Goal: Information Seeking & Learning: Learn about a topic

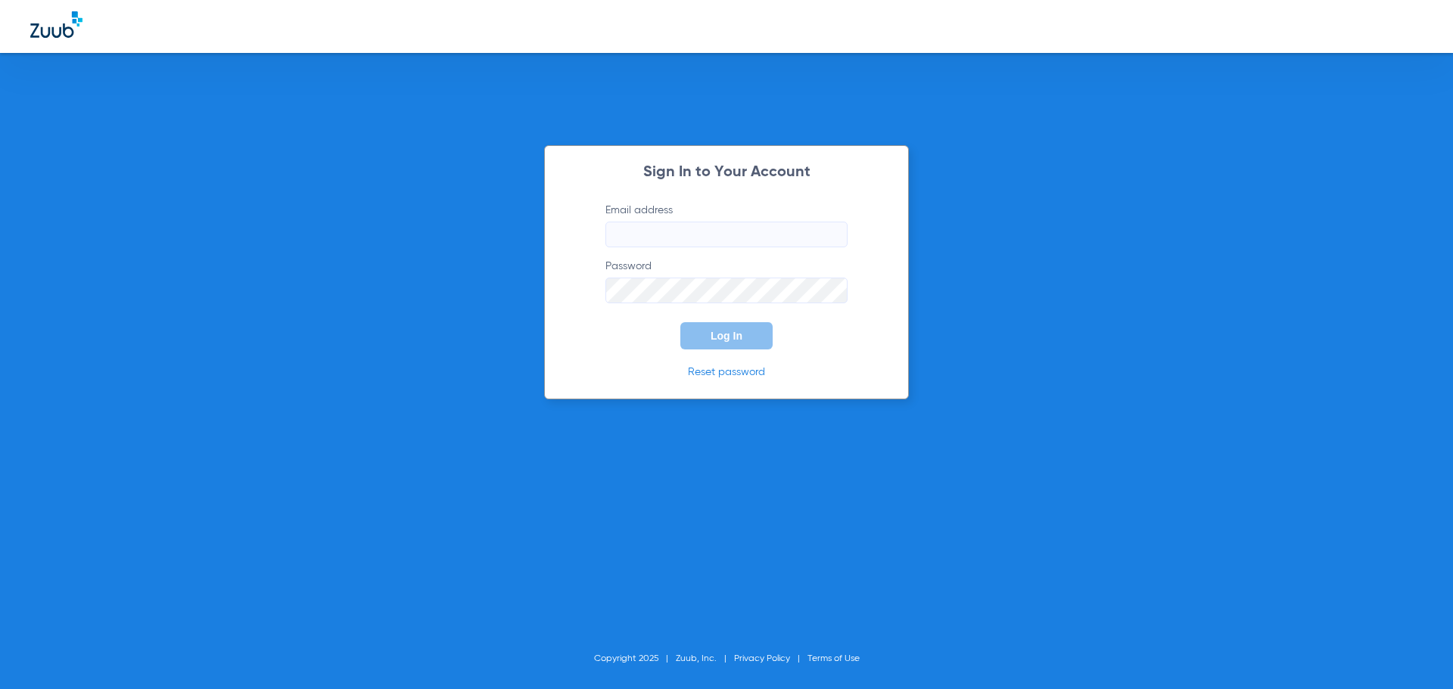
click at [682, 235] on input "Email address" at bounding box center [726, 235] width 242 height 26
type input "[EMAIL_ADDRESS][DOMAIN_NAME]"
click at [680, 322] on button "Log In" at bounding box center [726, 335] width 92 height 27
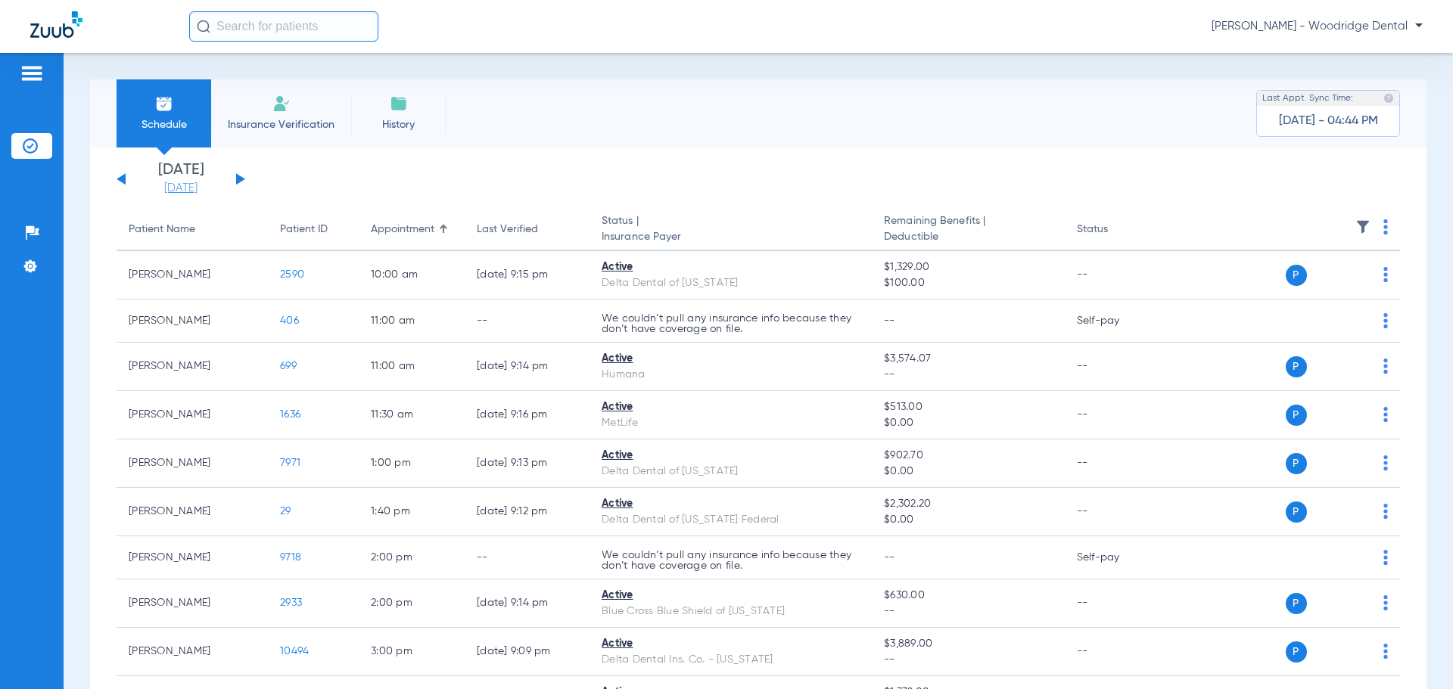
click at [167, 190] on link "[DATE]" at bounding box center [180, 188] width 91 height 15
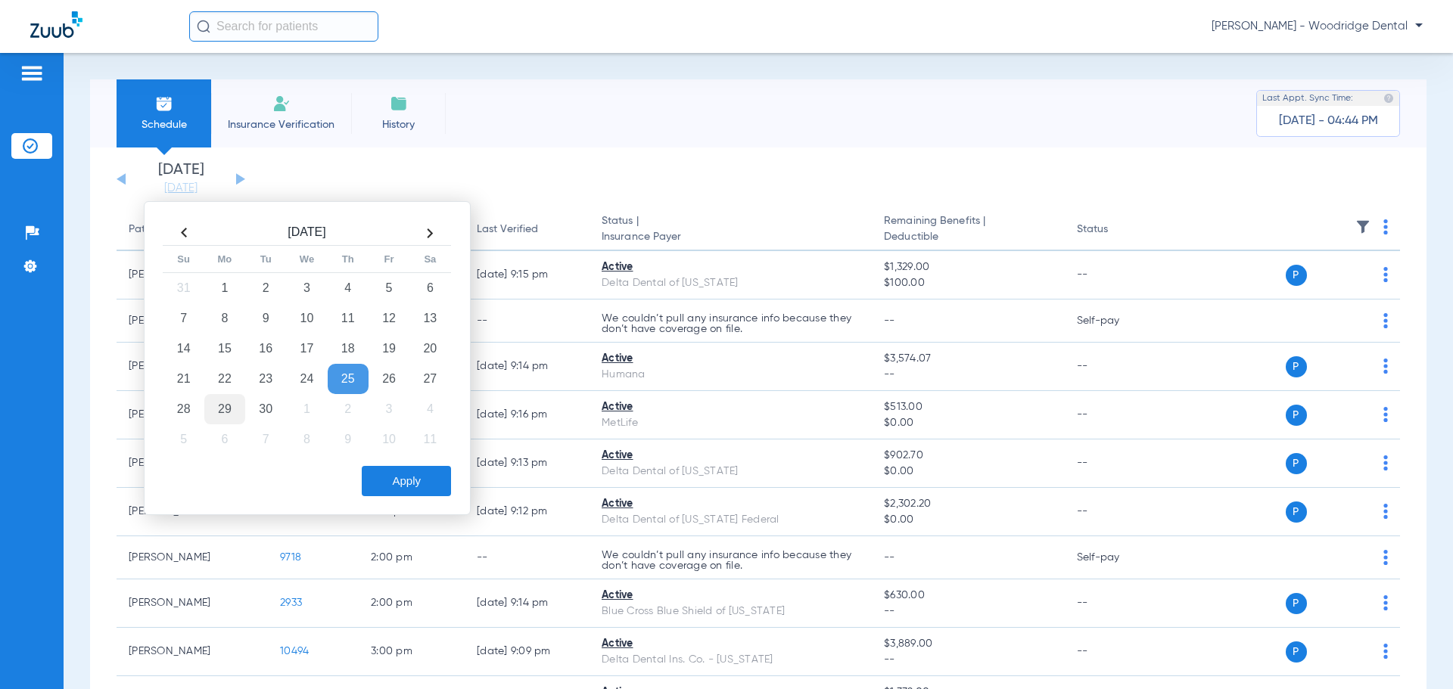
click at [228, 403] on td "29" at bounding box center [224, 409] width 41 height 30
click at [395, 471] on button "Apply" at bounding box center [406, 481] width 89 height 30
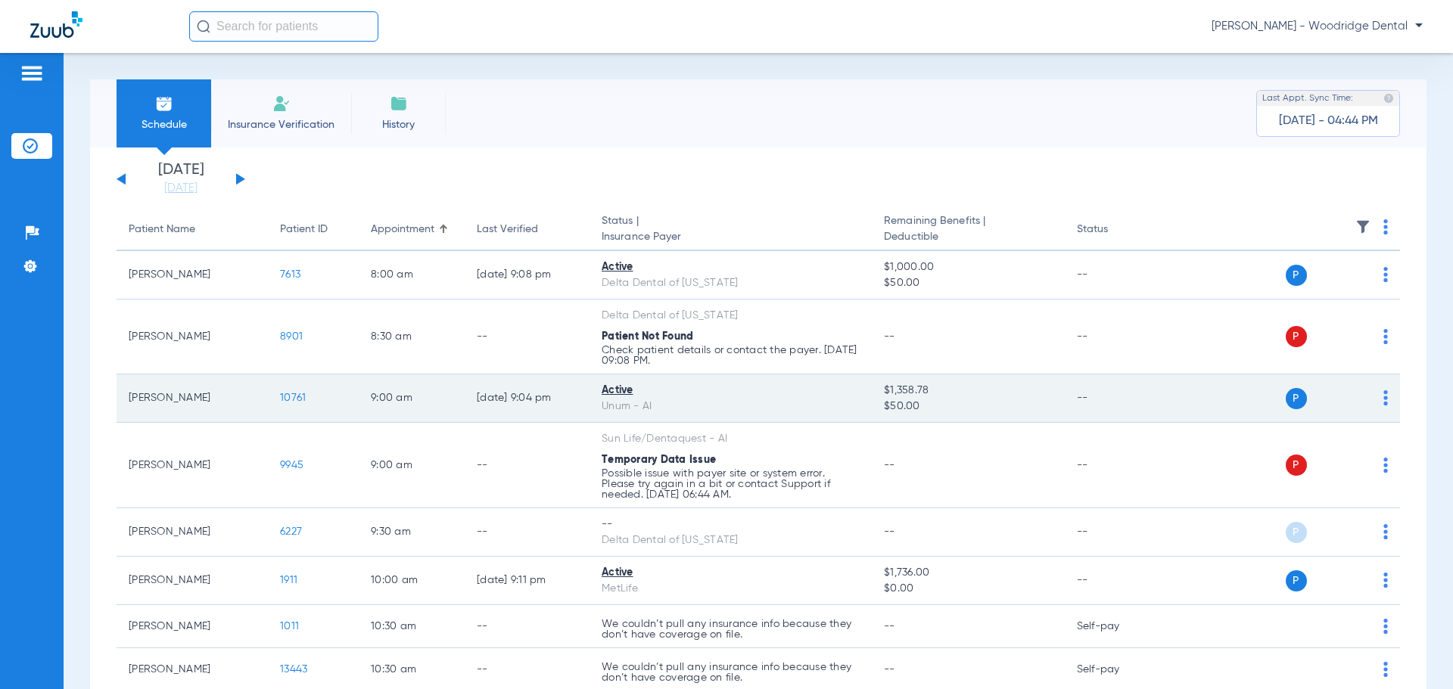
click at [292, 402] on span "10761" at bounding box center [293, 398] width 26 height 11
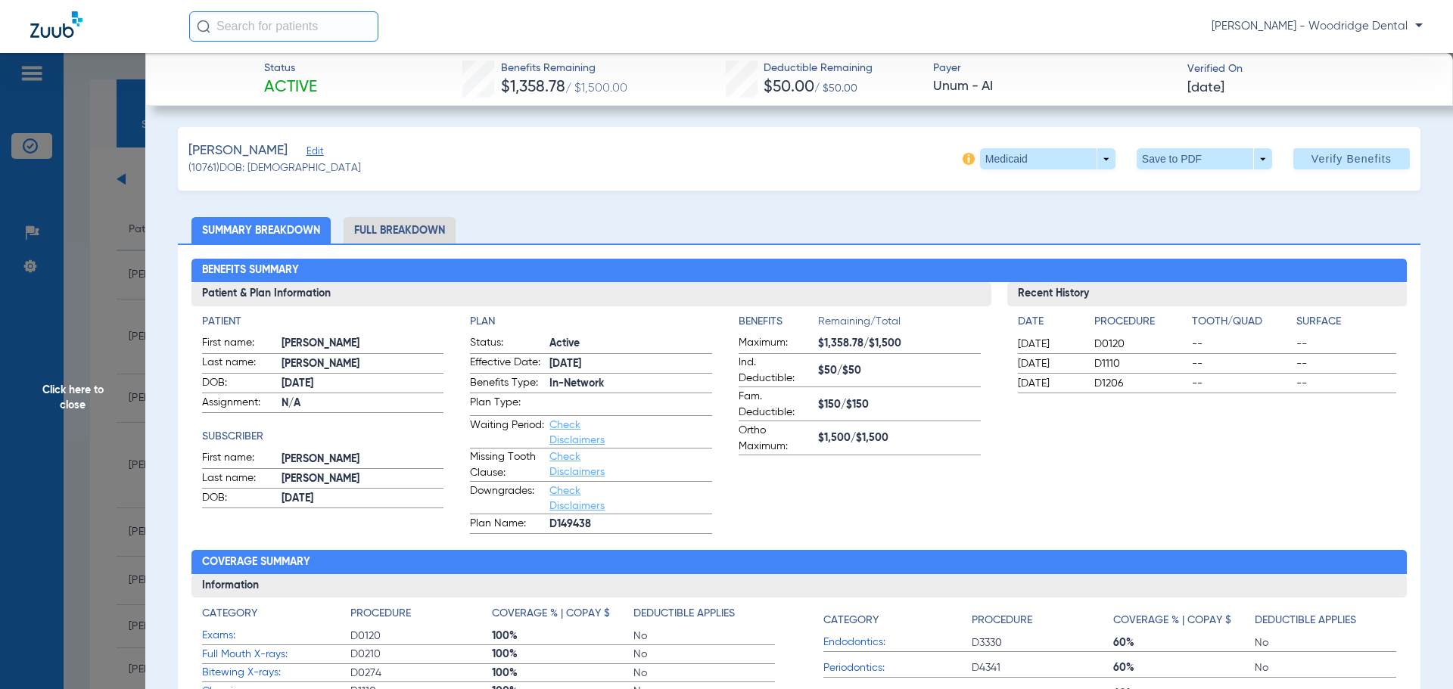
click at [381, 223] on li "Full Breakdown" at bounding box center [400, 230] width 112 height 26
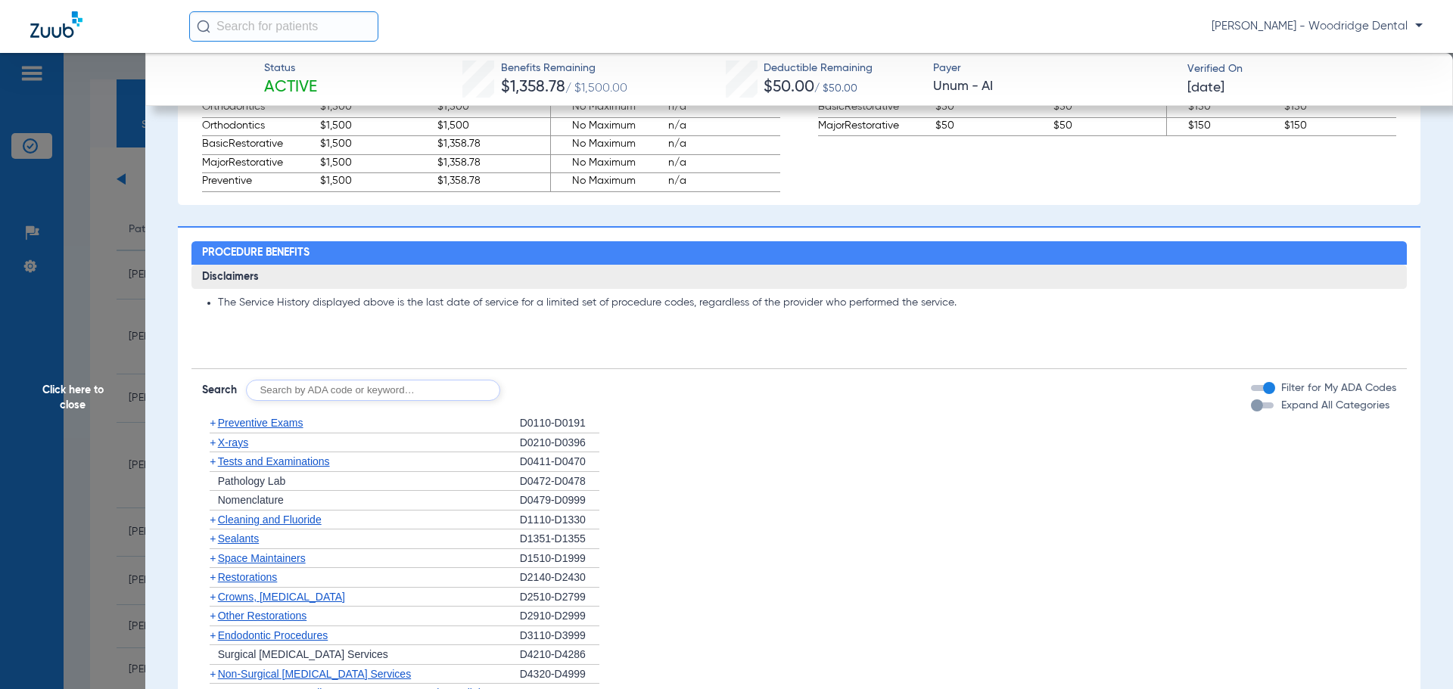
scroll to position [984, 0]
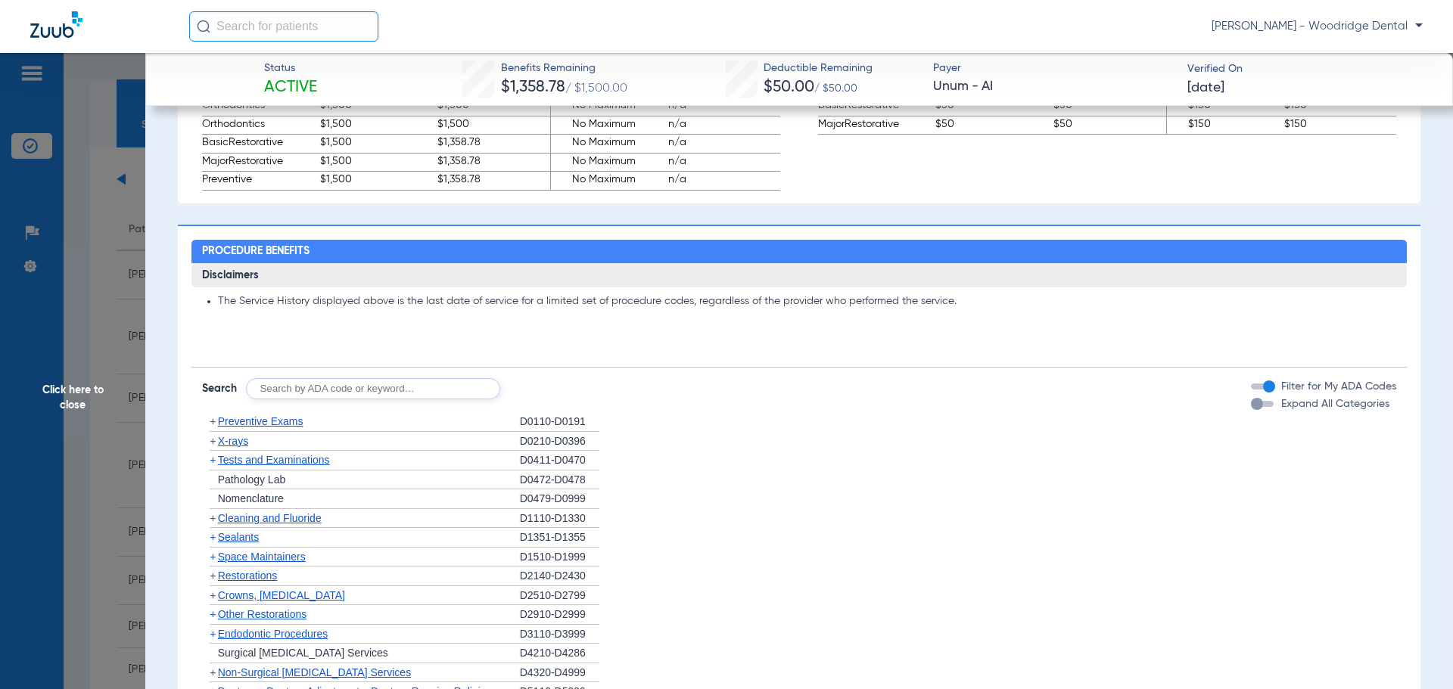
click at [415, 394] on input "text" at bounding box center [373, 388] width 254 height 21
type input "2991, 7953, 8090, 9944"
click button "Search" at bounding box center [557, 388] width 60 height 21
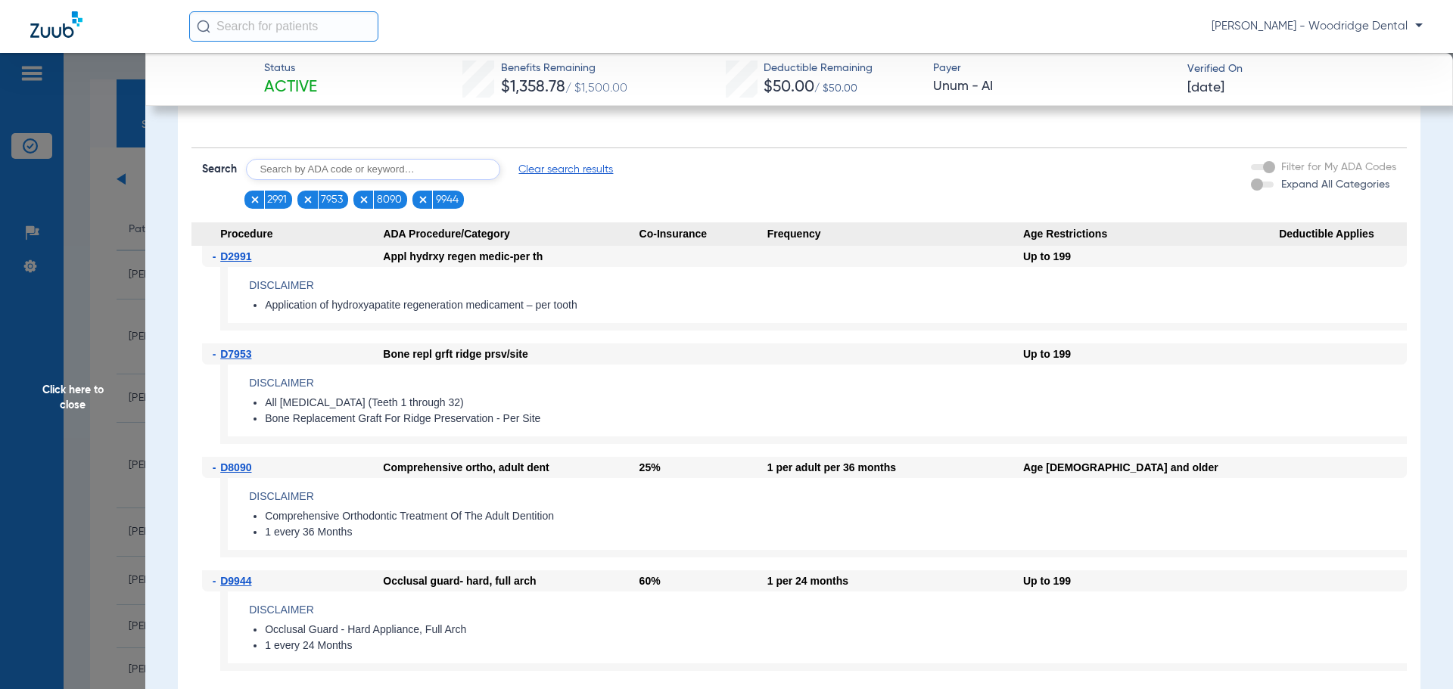
scroll to position [1211, 0]
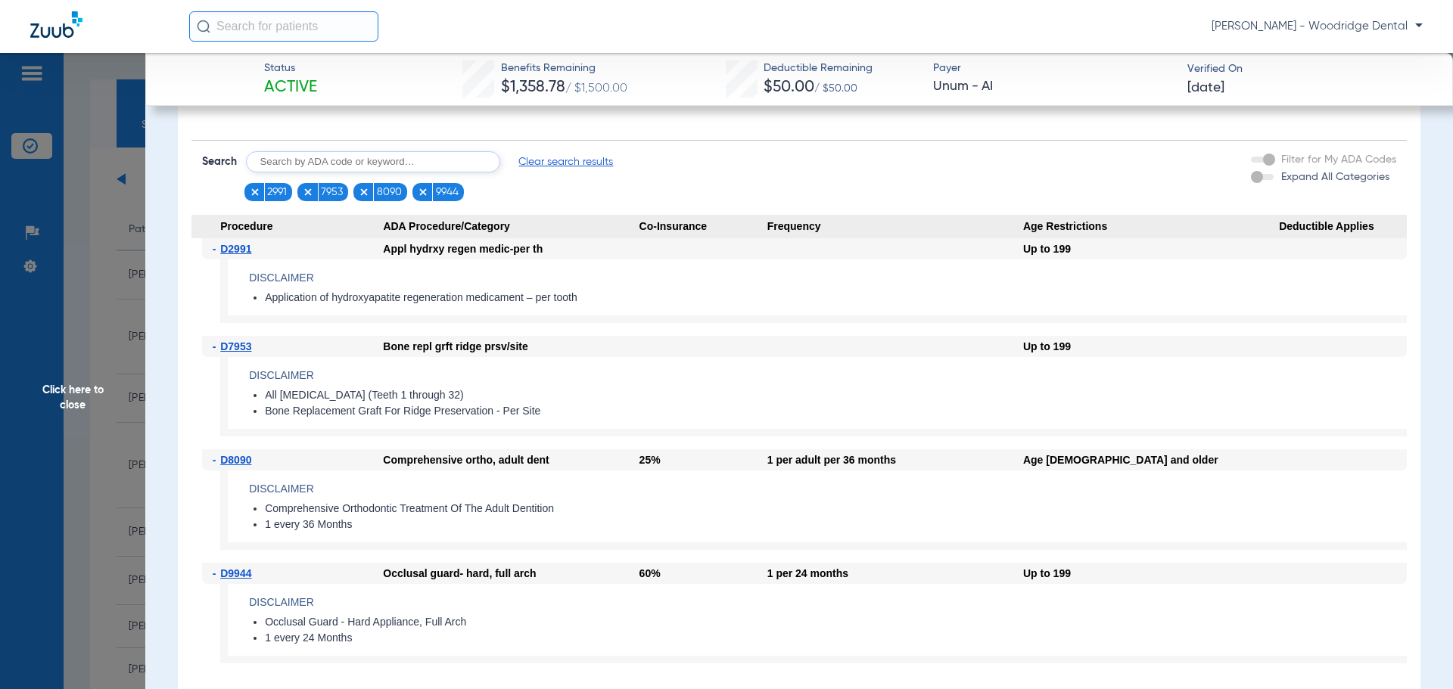
click at [560, 169] on span "Clear search results" at bounding box center [565, 161] width 95 height 15
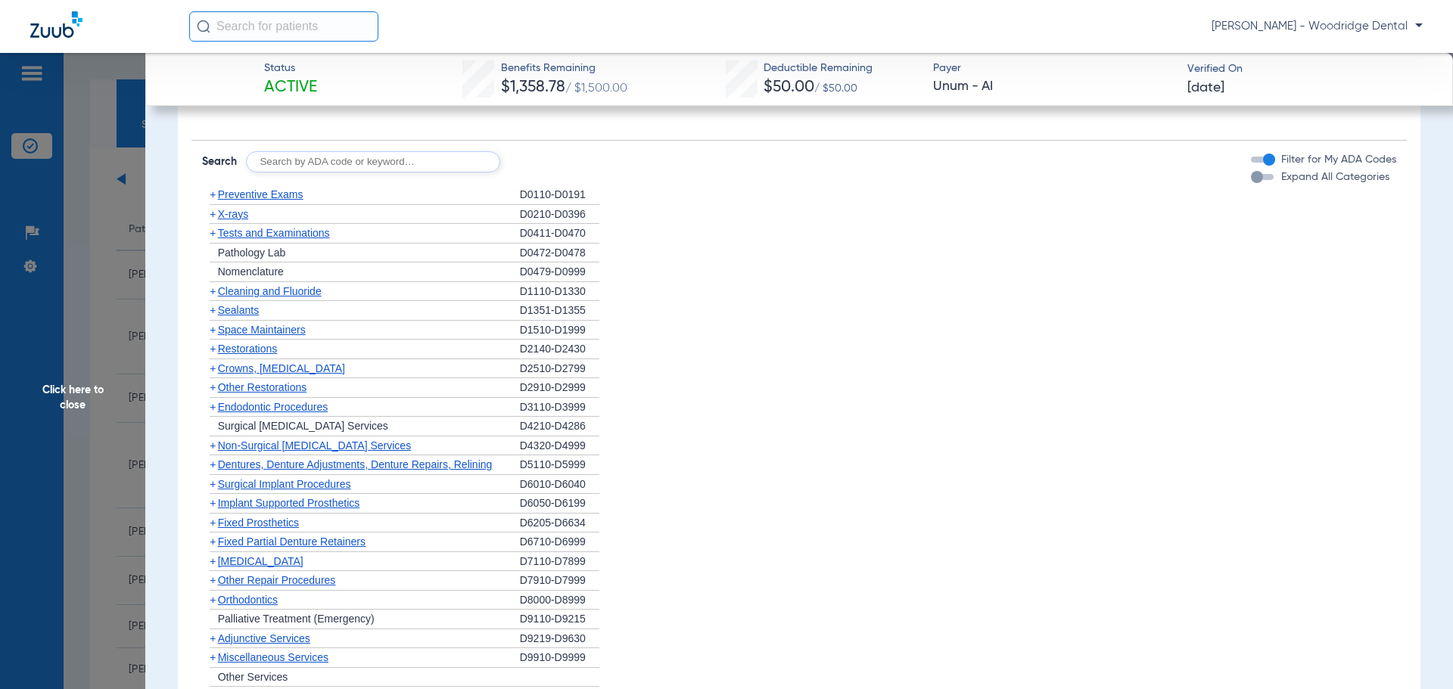
click at [218, 561] on span "[MEDICAL_DATA]" at bounding box center [261, 561] width 86 height 12
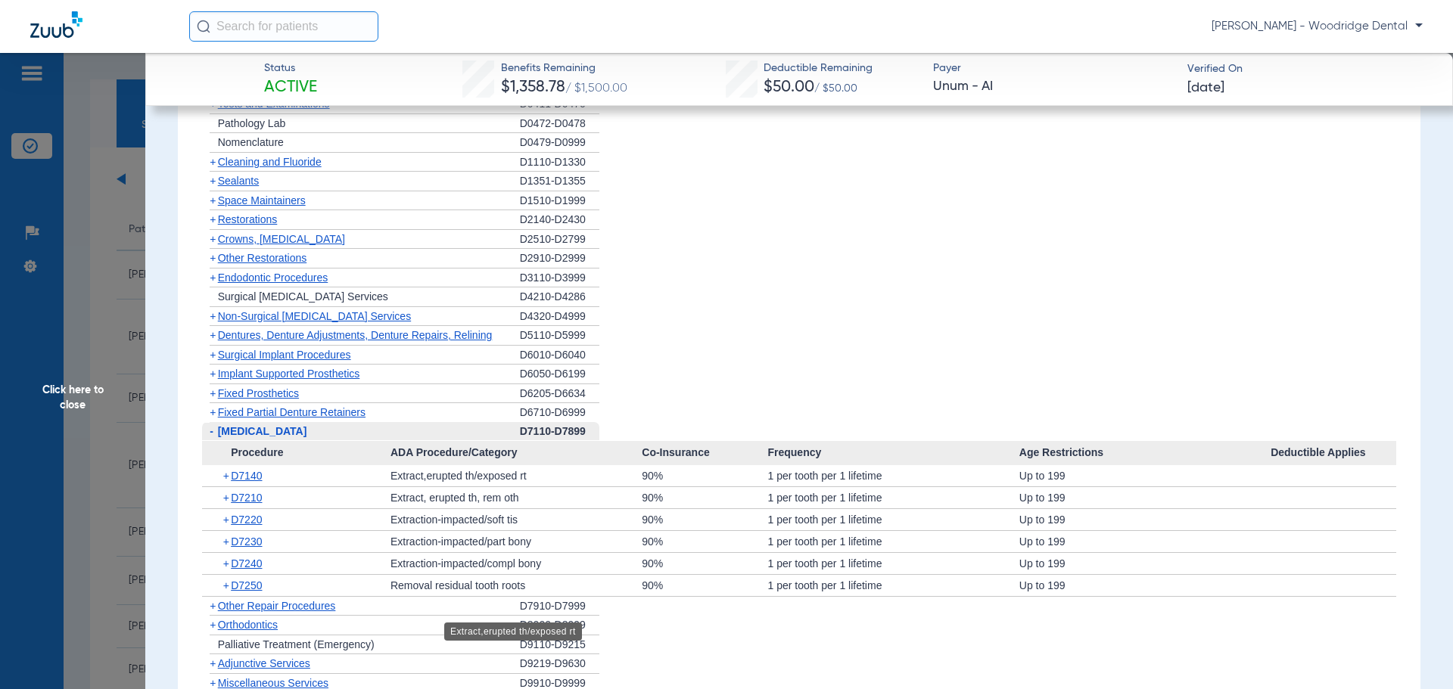
scroll to position [1362, 0]
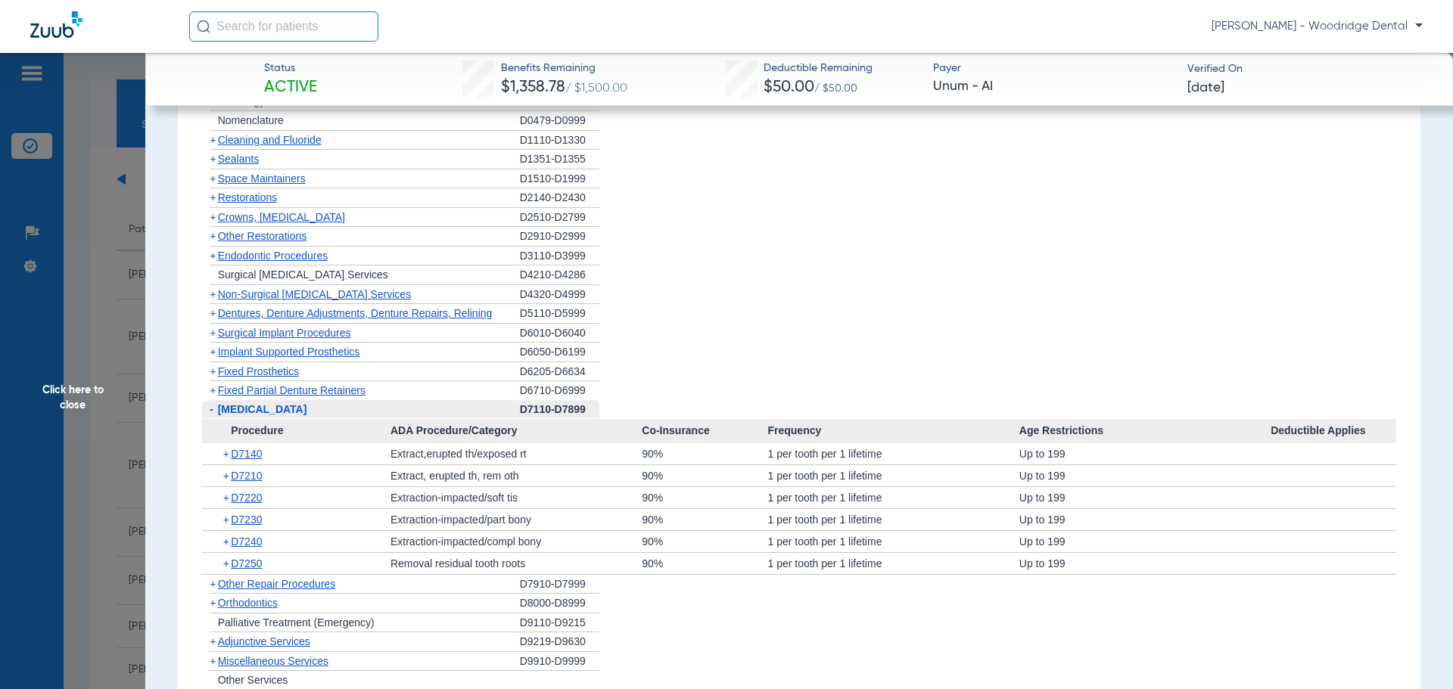
click at [70, 395] on span "Click here to close" at bounding box center [72, 397] width 145 height 689
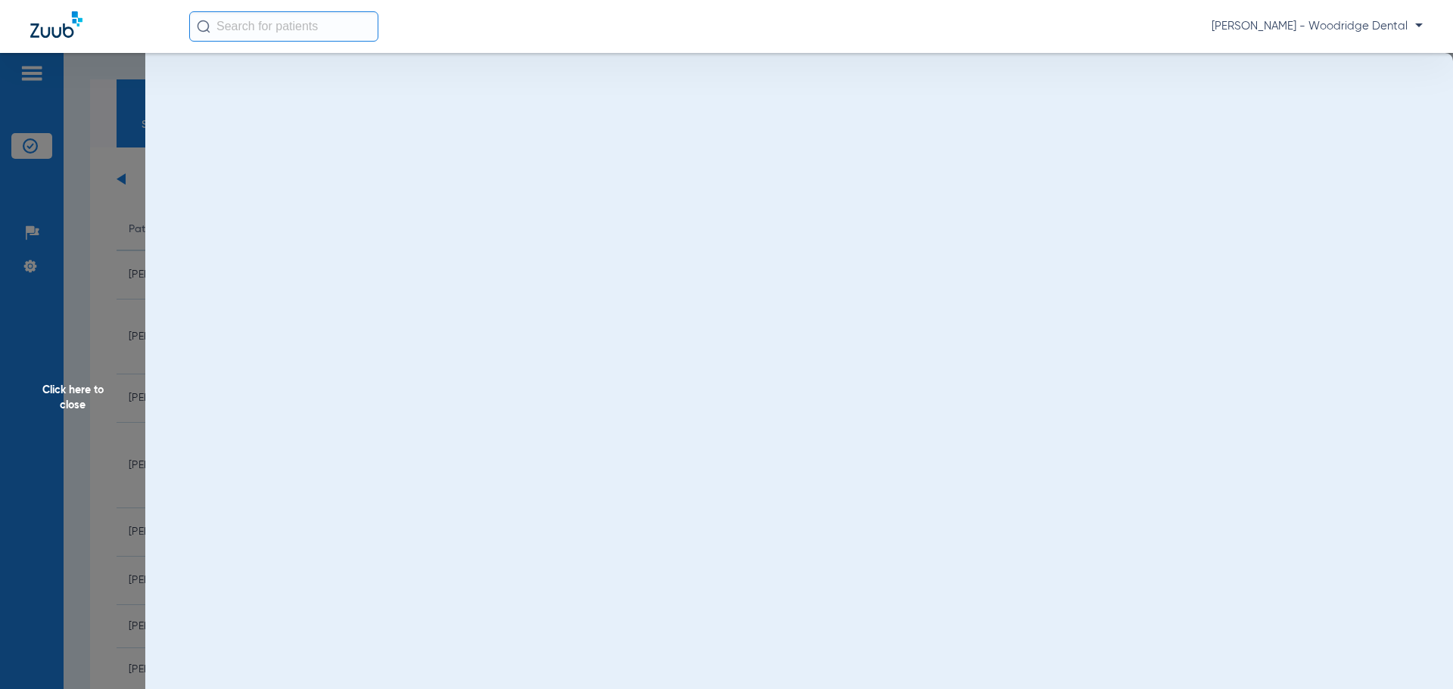
scroll to position [0, 0]
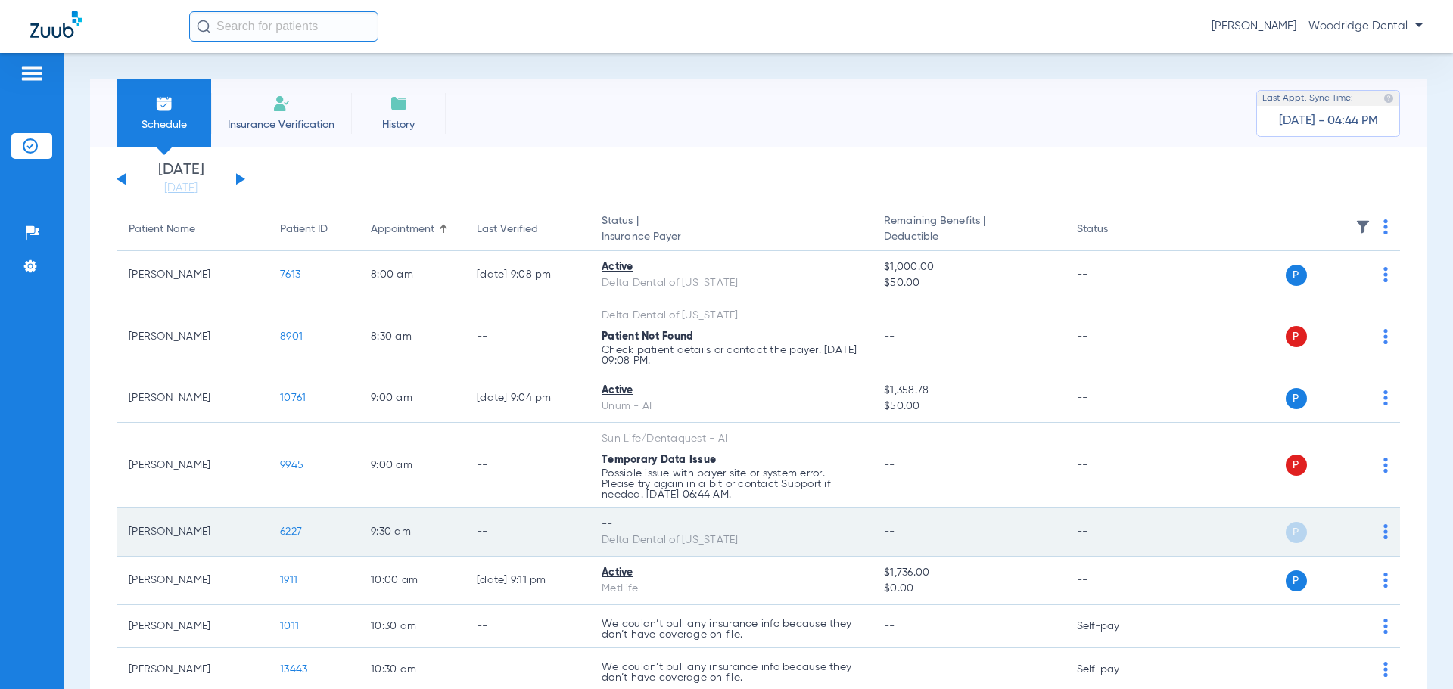
click at [292, 534] on span "6227" at bounding box center [291, 532] width 22 height 11
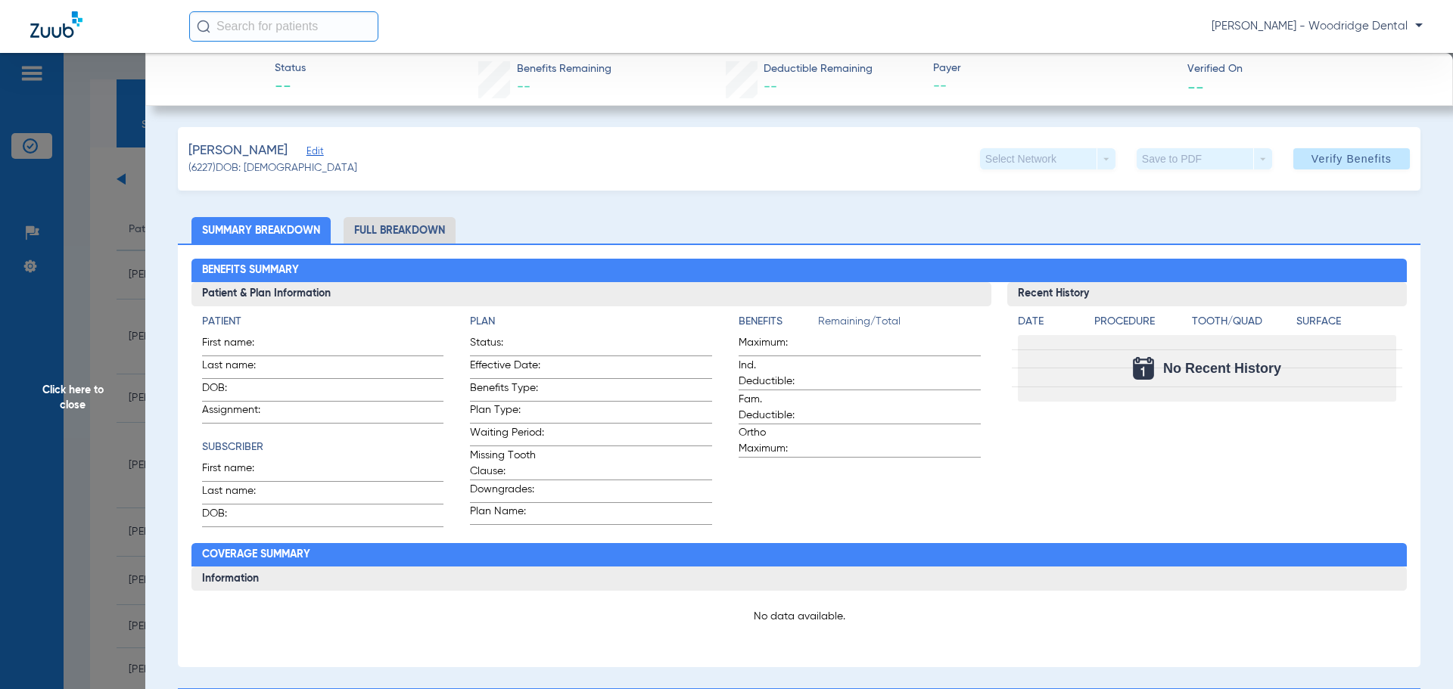
click at [76, 394] on span "Click here to close" at bounding box center [72, 397] width 145 height 689
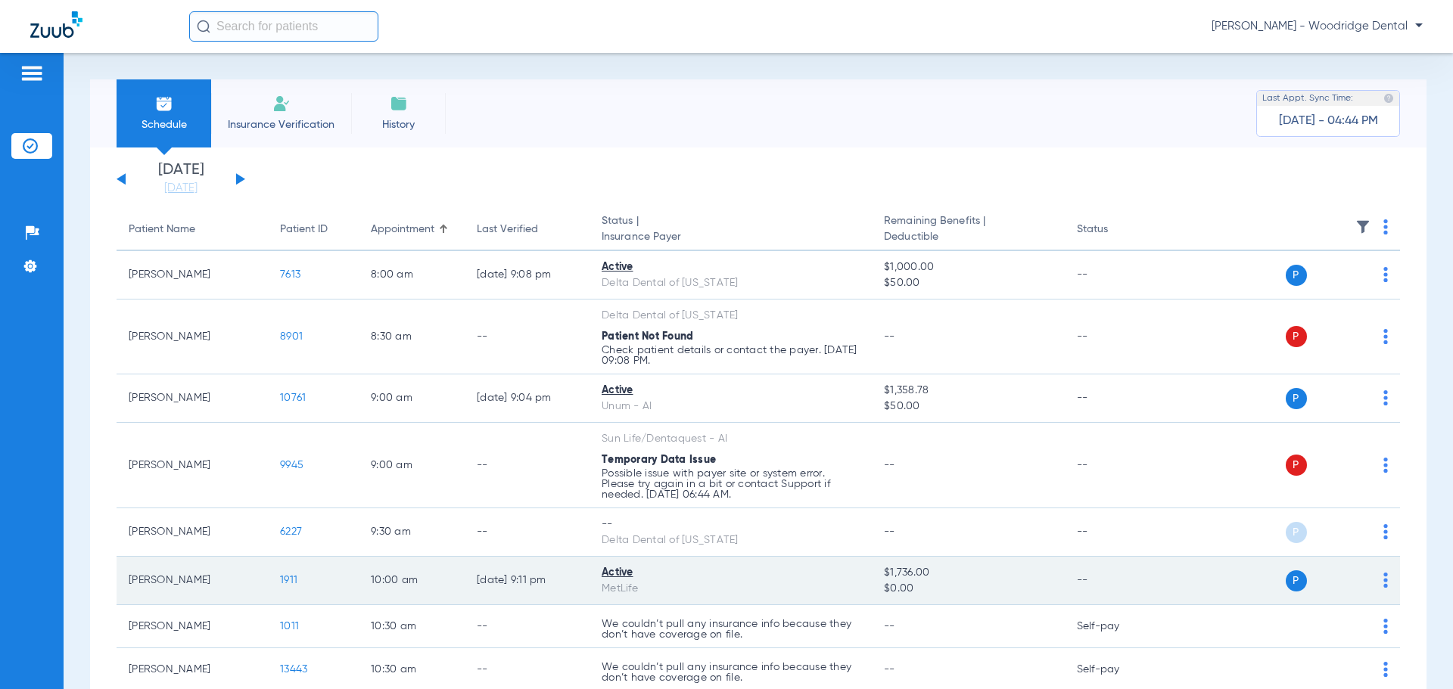
click at [289, 587] on td "1911" at bounding box center [313, 581] width 91 height 48
click at [282, 581] on span "1911" at bounding box center [288, 580] width 17 height 11
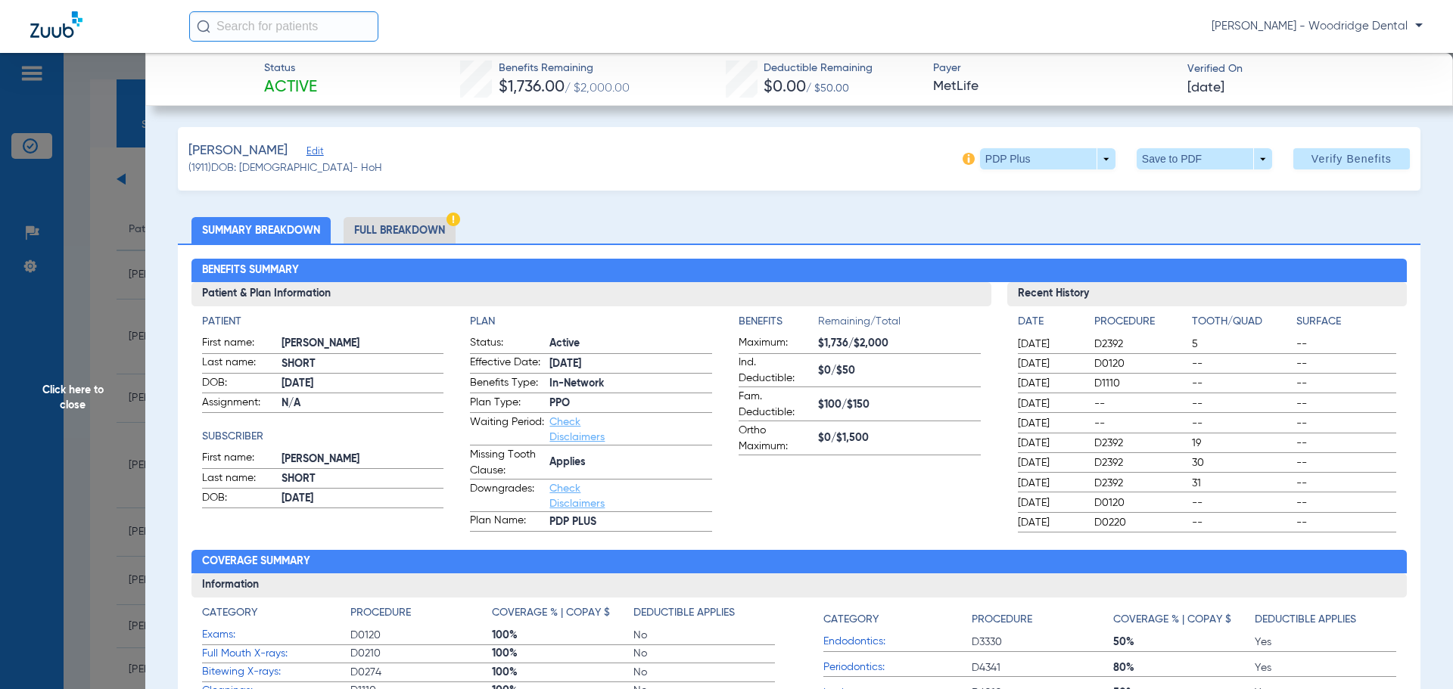
click at [415, 235] on li "Full Breakdown" at bounding box center [400, 230] width 112 height 26
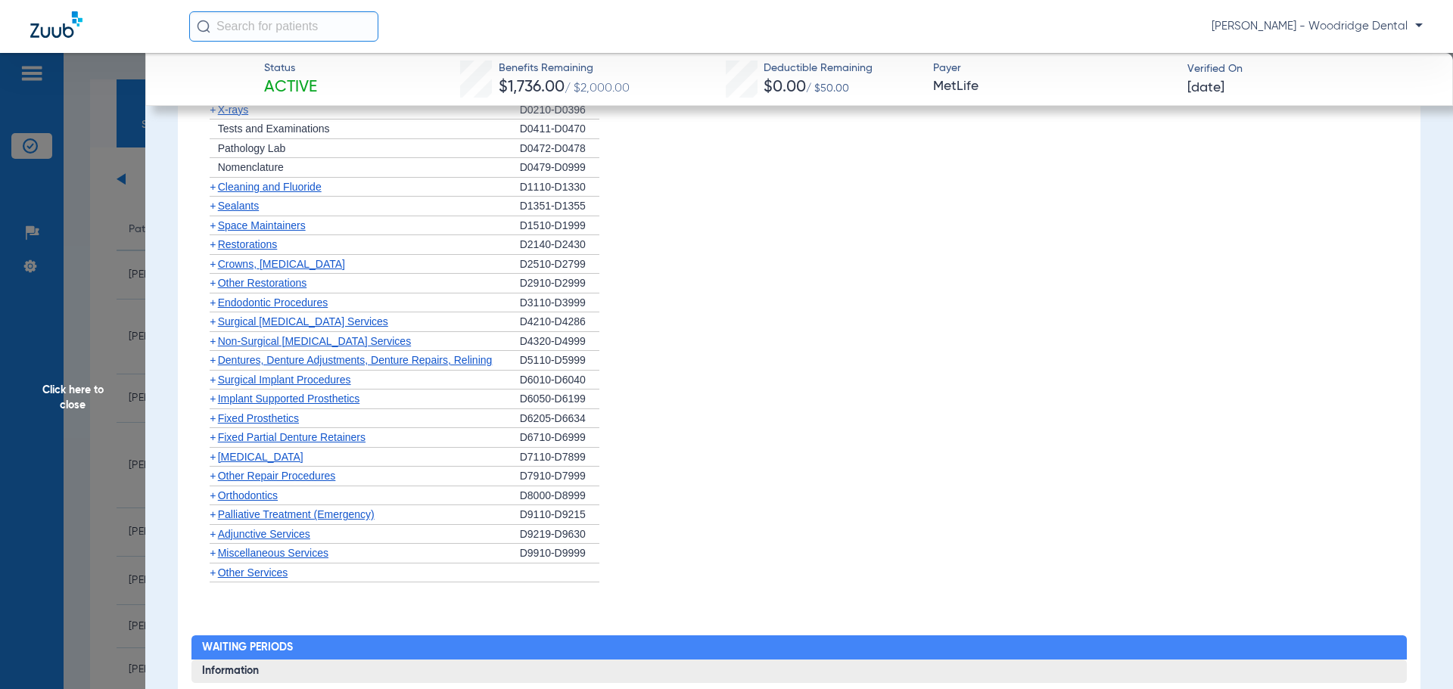
scroll to position [2194, 0]
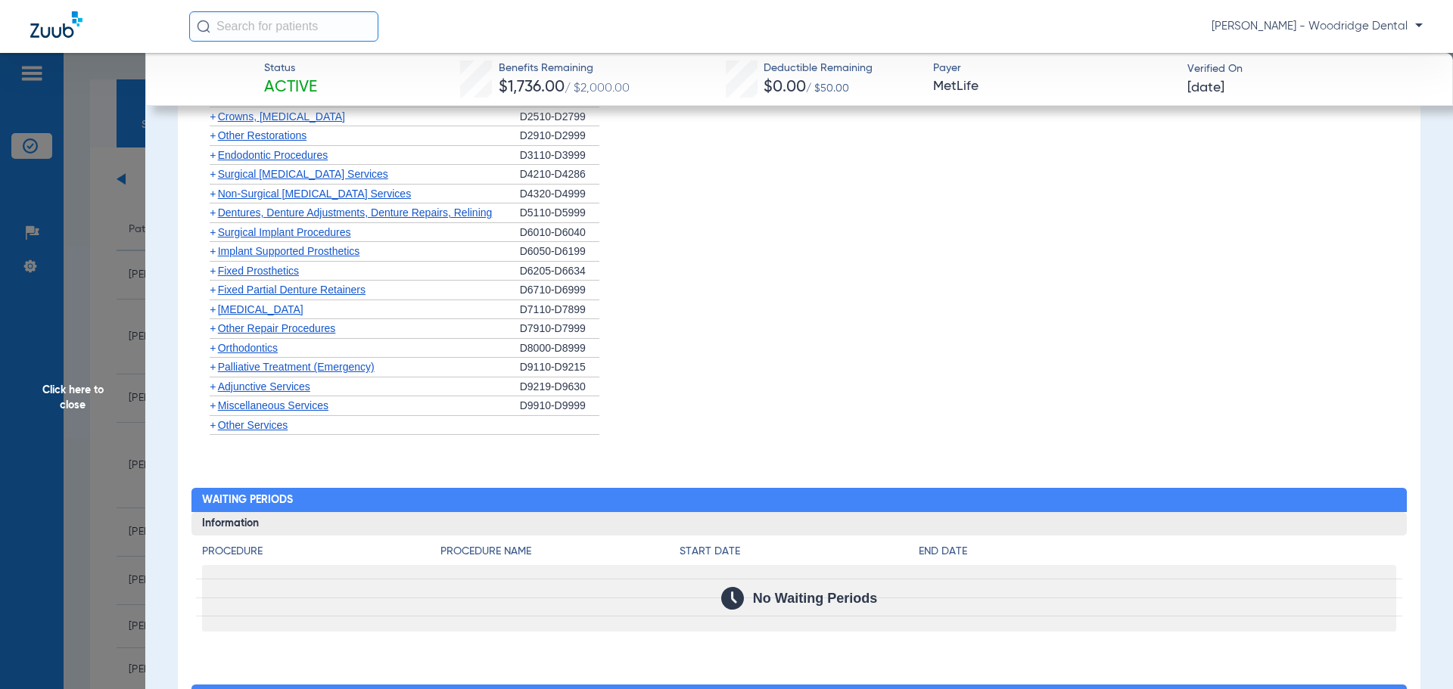
click at [213, 177] on span "+" at bounding box center [213, 174] width 6 height 12
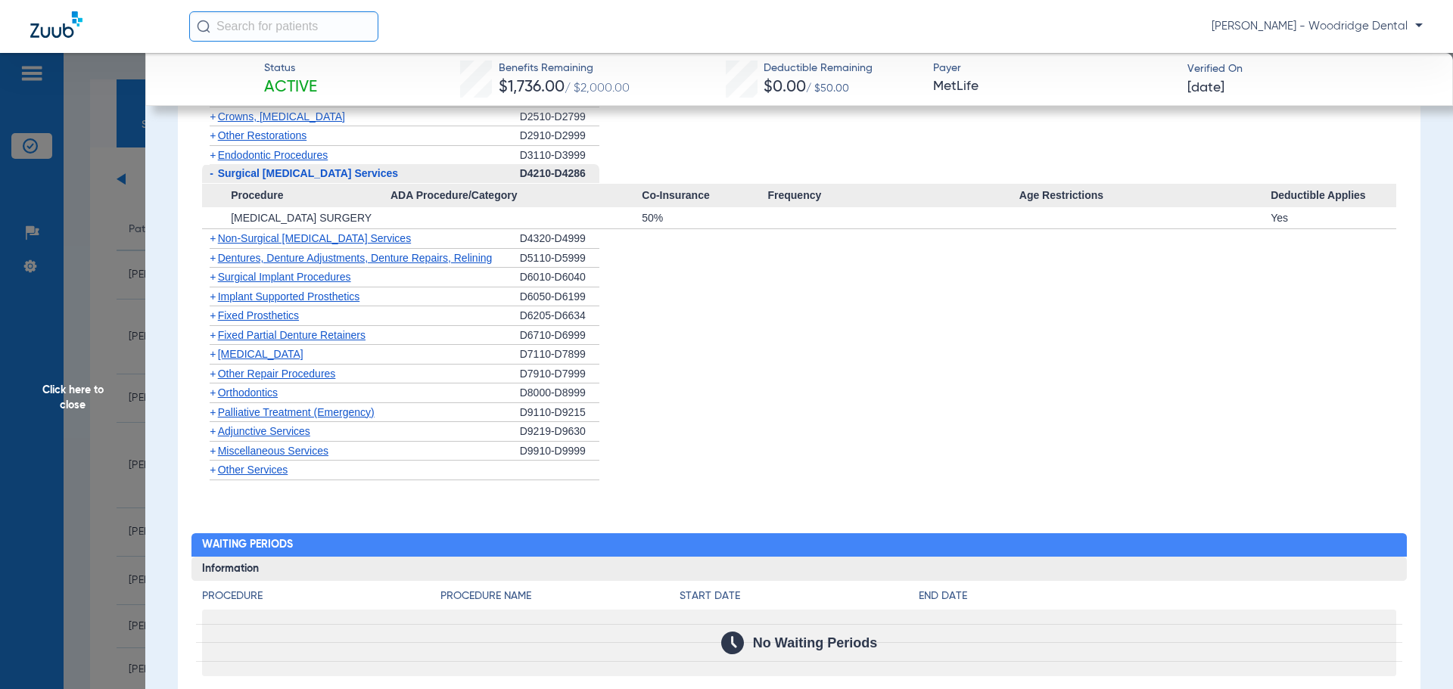
click at [213, 177] on span "-" at bounding box center [212, 173] width 4 height 12
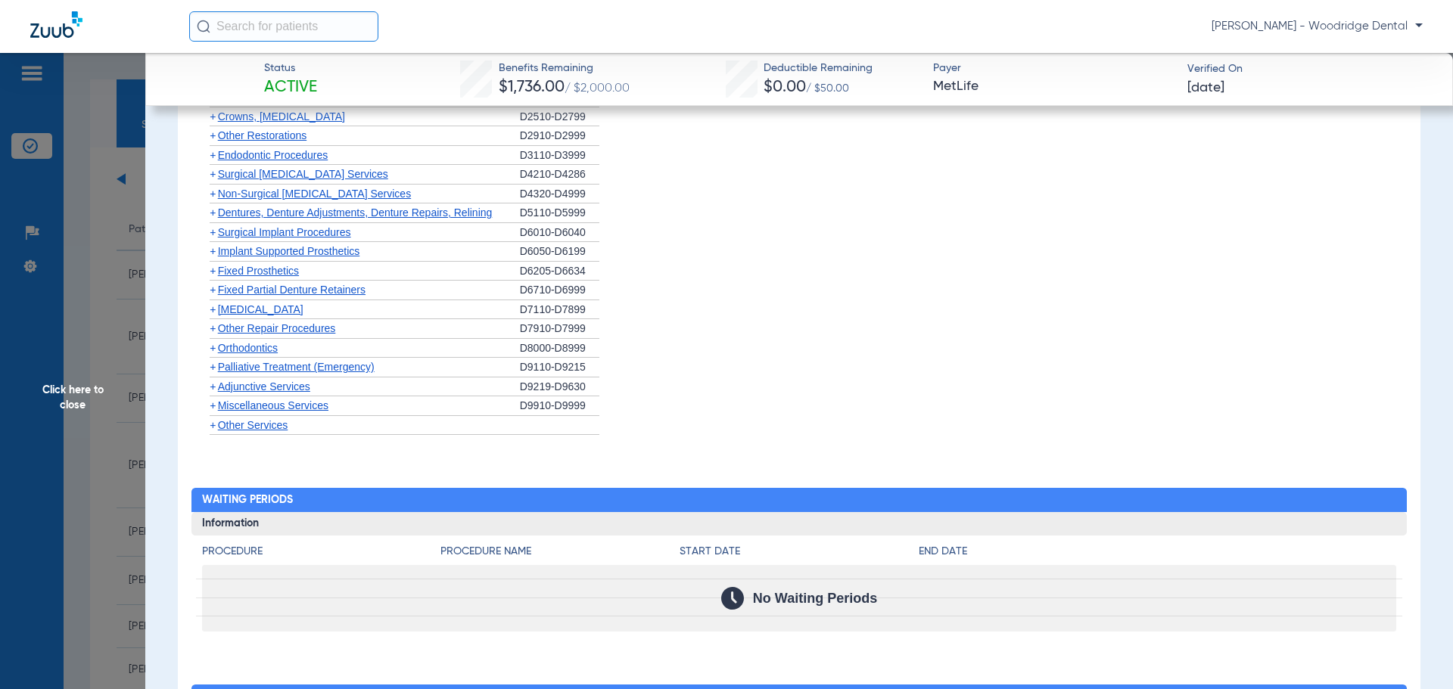
click at [212, 197] on span "+" at bounding box center [213, 194] width 6 height 12
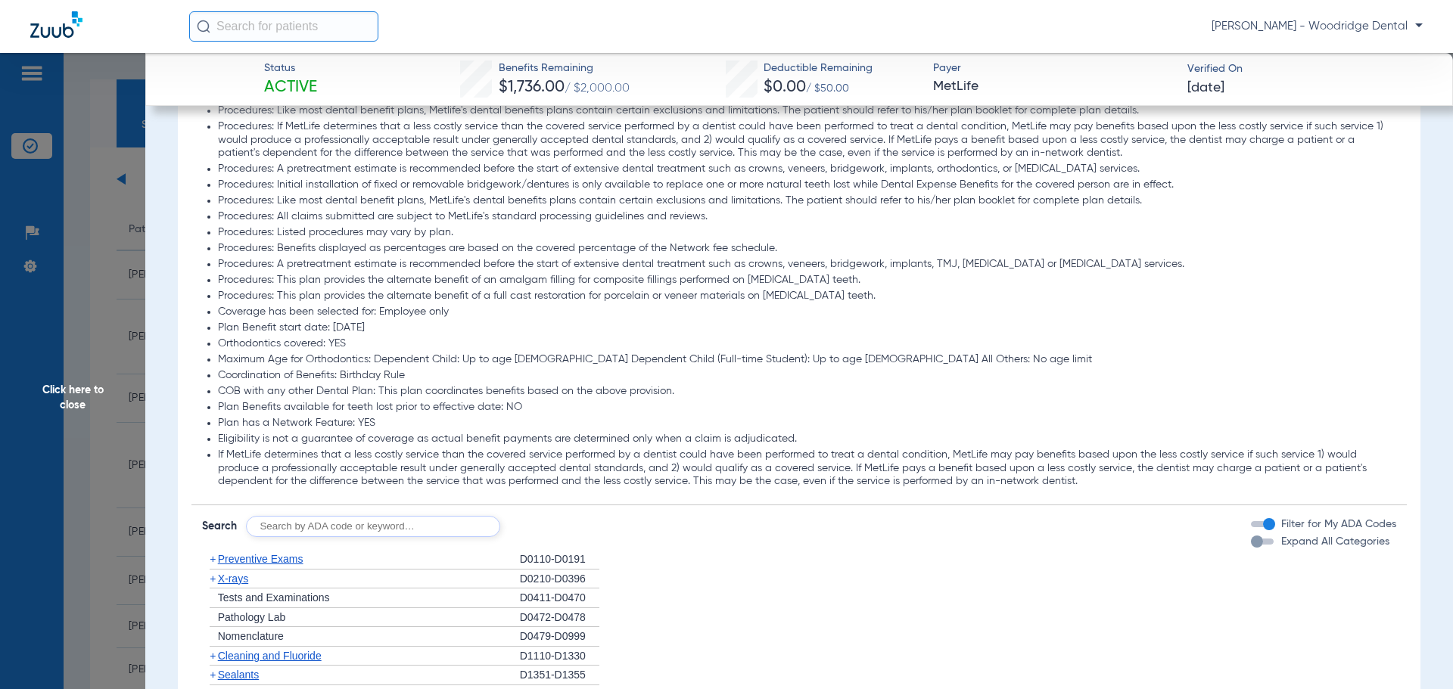
scroll to position [1740, 0]
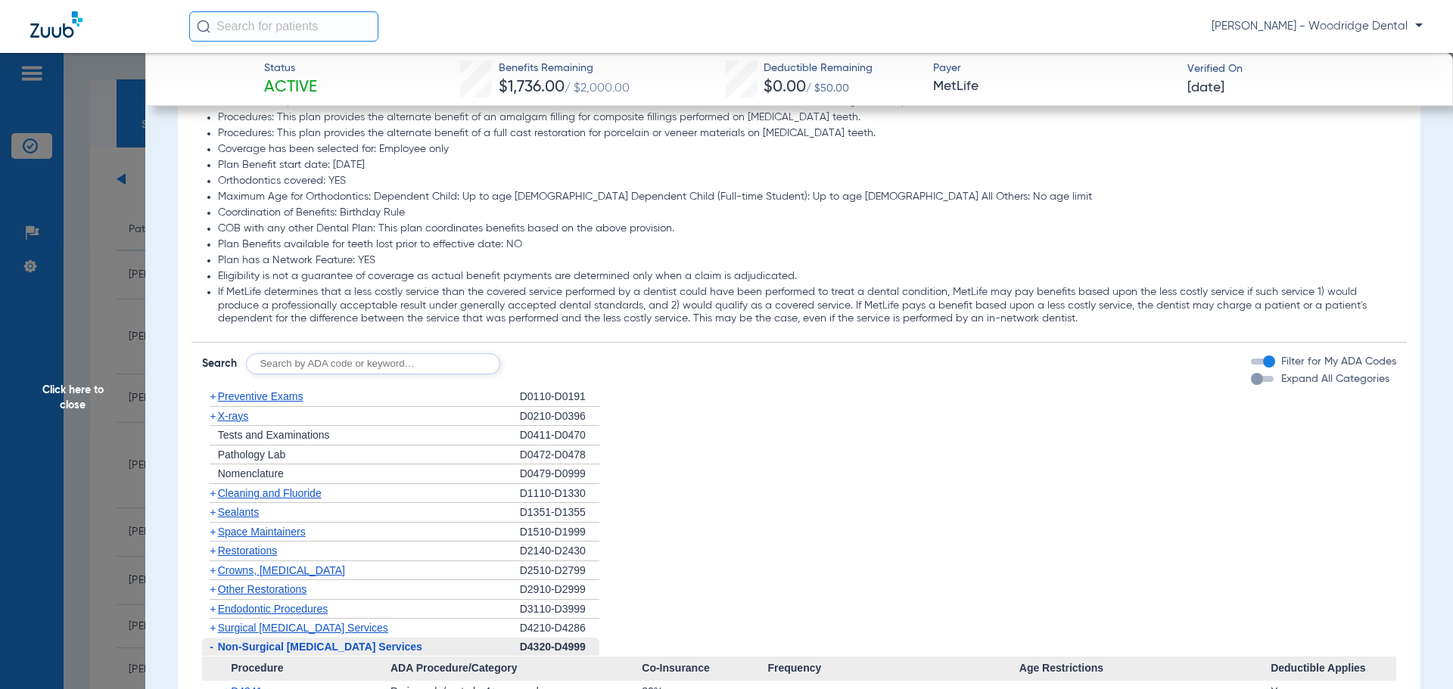
click at [437, 362] on input "text" at bounding box center [373, 363] width 254 height 21
type input "2991, 7953, 8090, 9944"
click at [560, 373] on button "Search" at bounding box center [557, 363] width 60 height 21
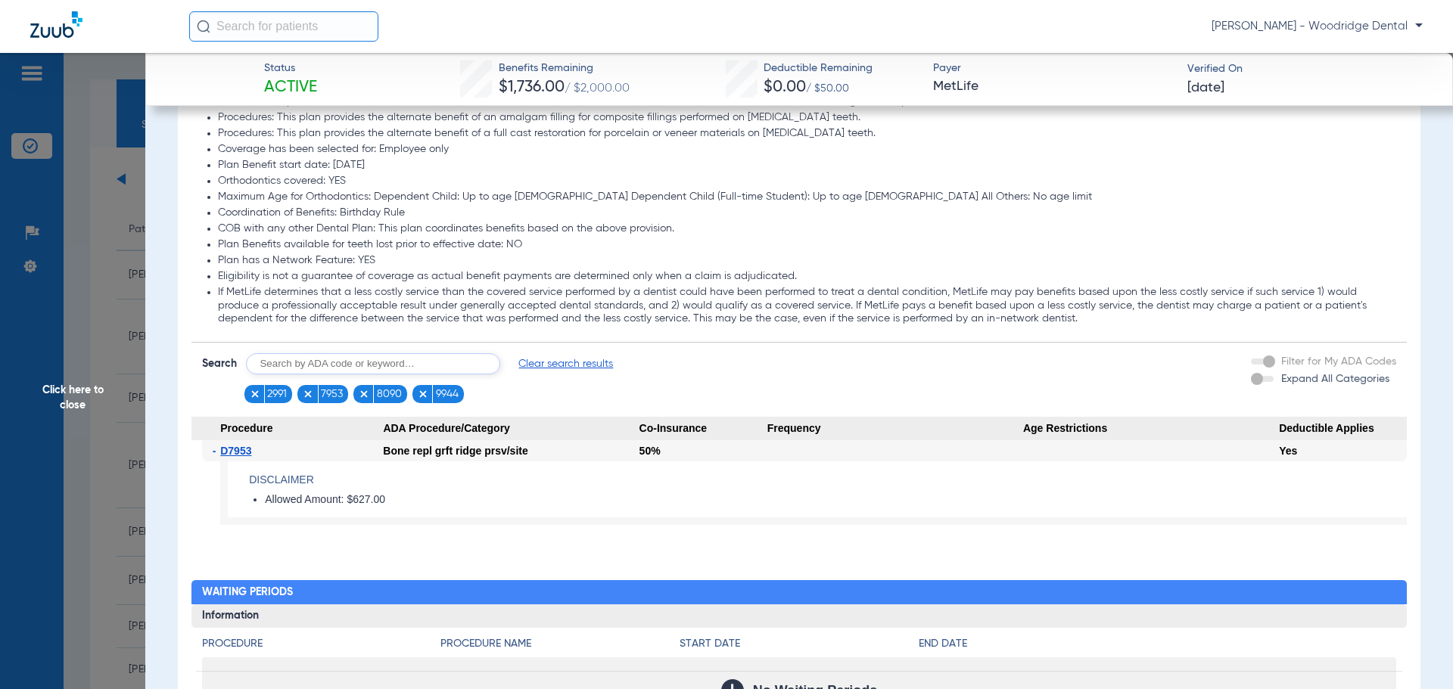
click at [590, 365] on span "Clear search results" at bounding box center [565, 363] width 95 height 15
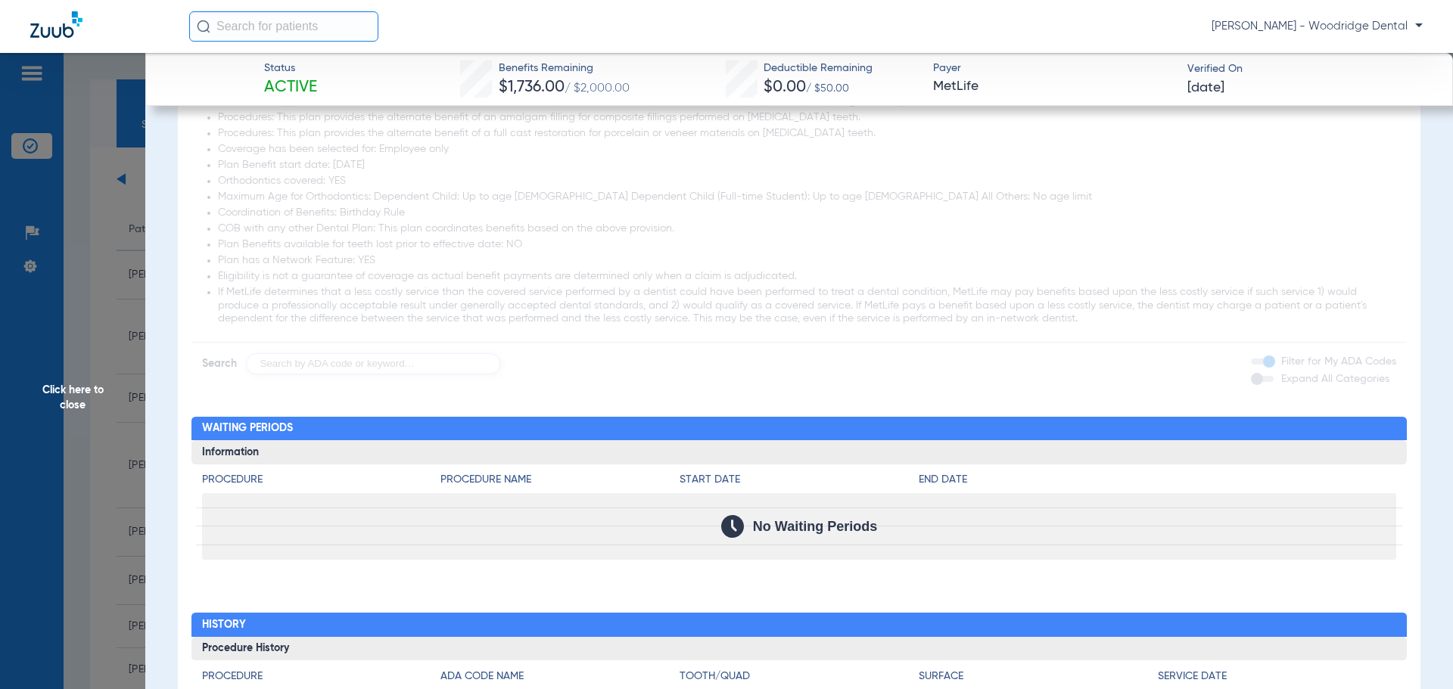
click at [76, 391] on span "Click here to close" at bounding box center [72, 397] width 145 height 689
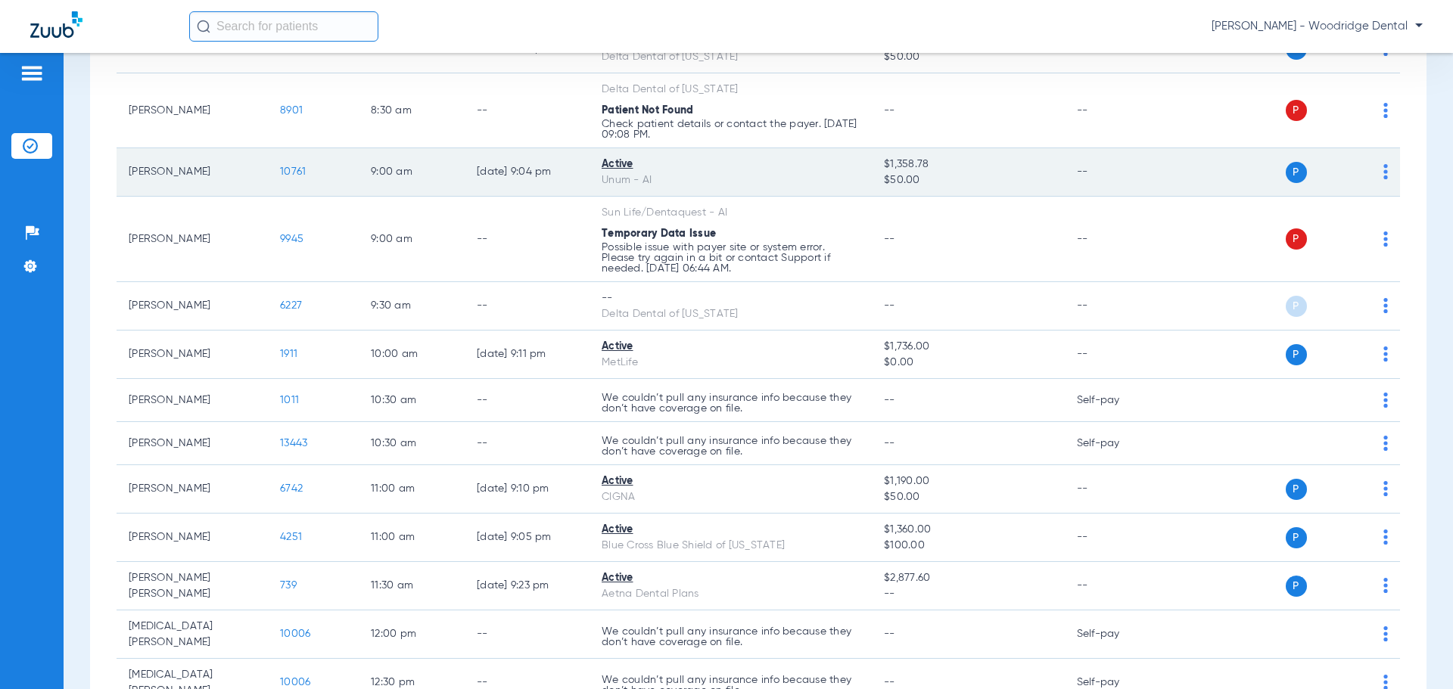
scroll to position [227, 0]
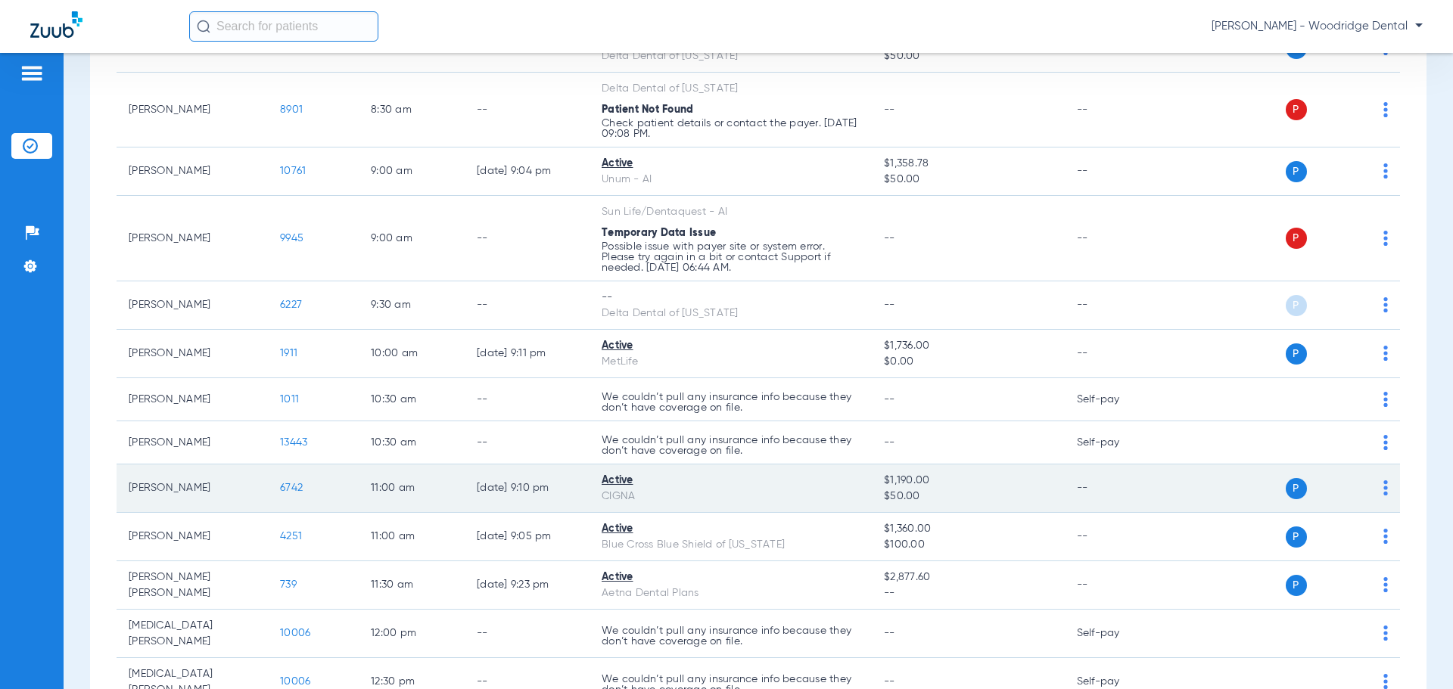
click at [300, 487] on span "6742" at bounding box center [291, 488] width 23 height 11
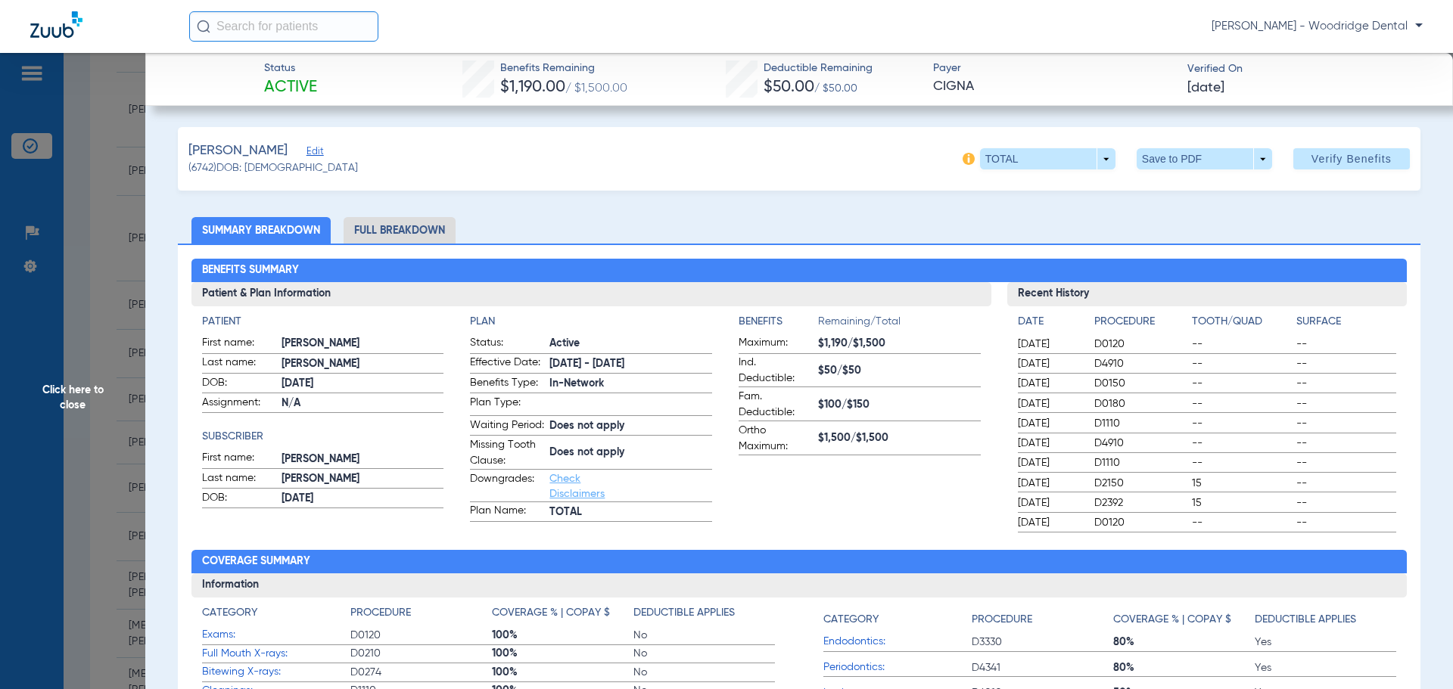
click at [384, 236] on li "Full Breakdown" at bounding box center [400, 230] width 112 height 26
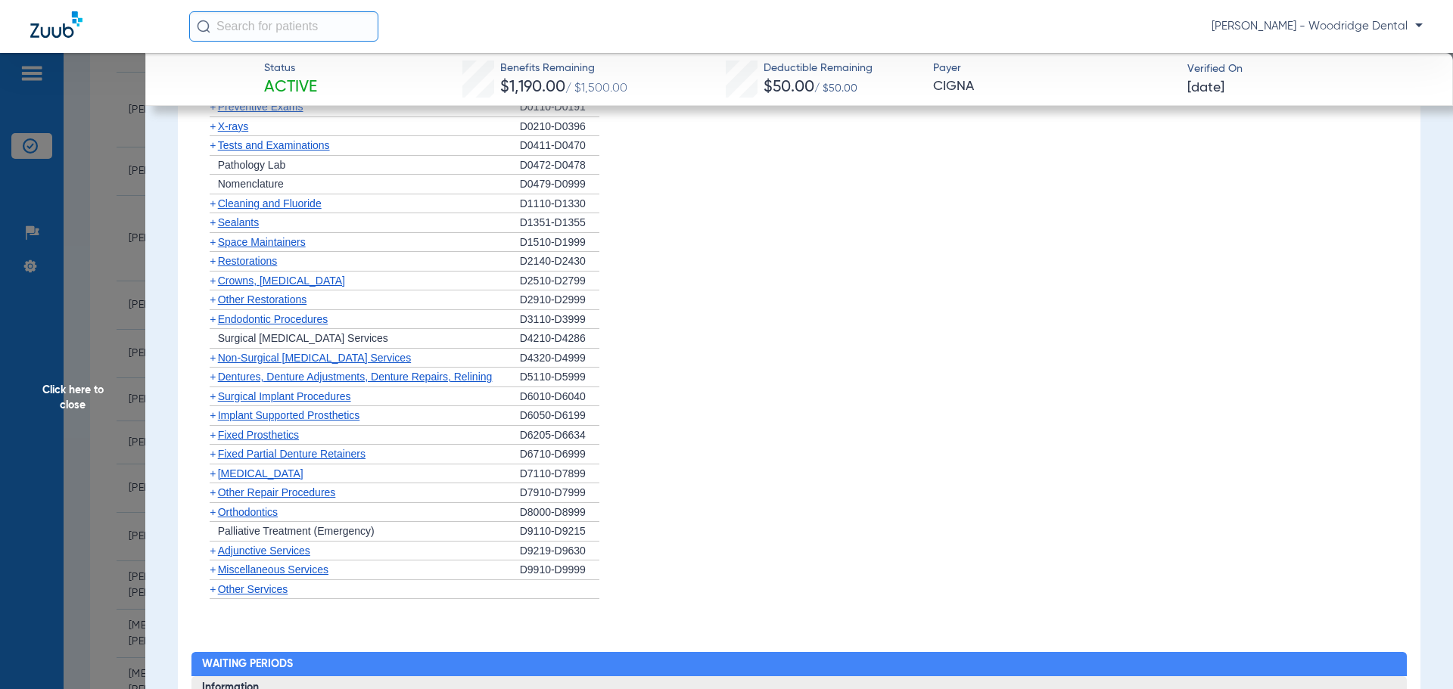
scroll to position [1438, 0]
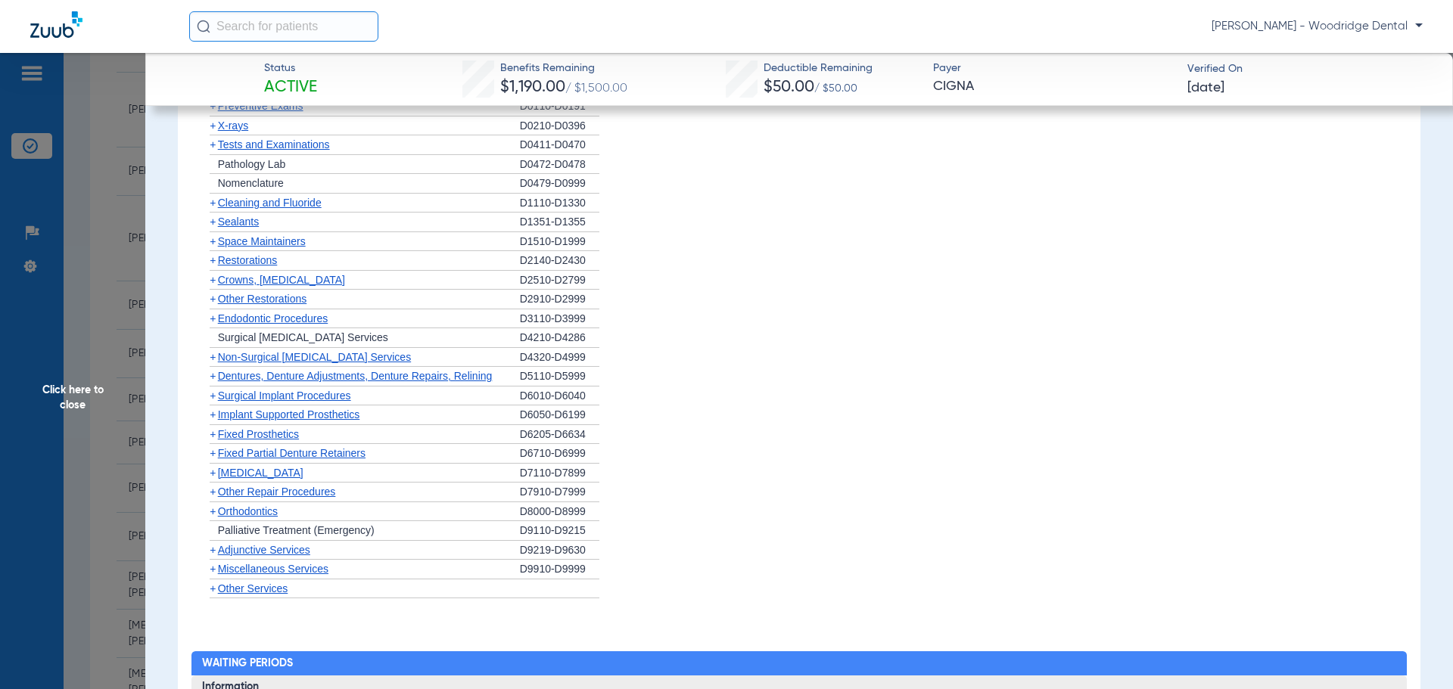
click at [211, 595] on span "+" at bounding box center [213, 589] width 6 height 12
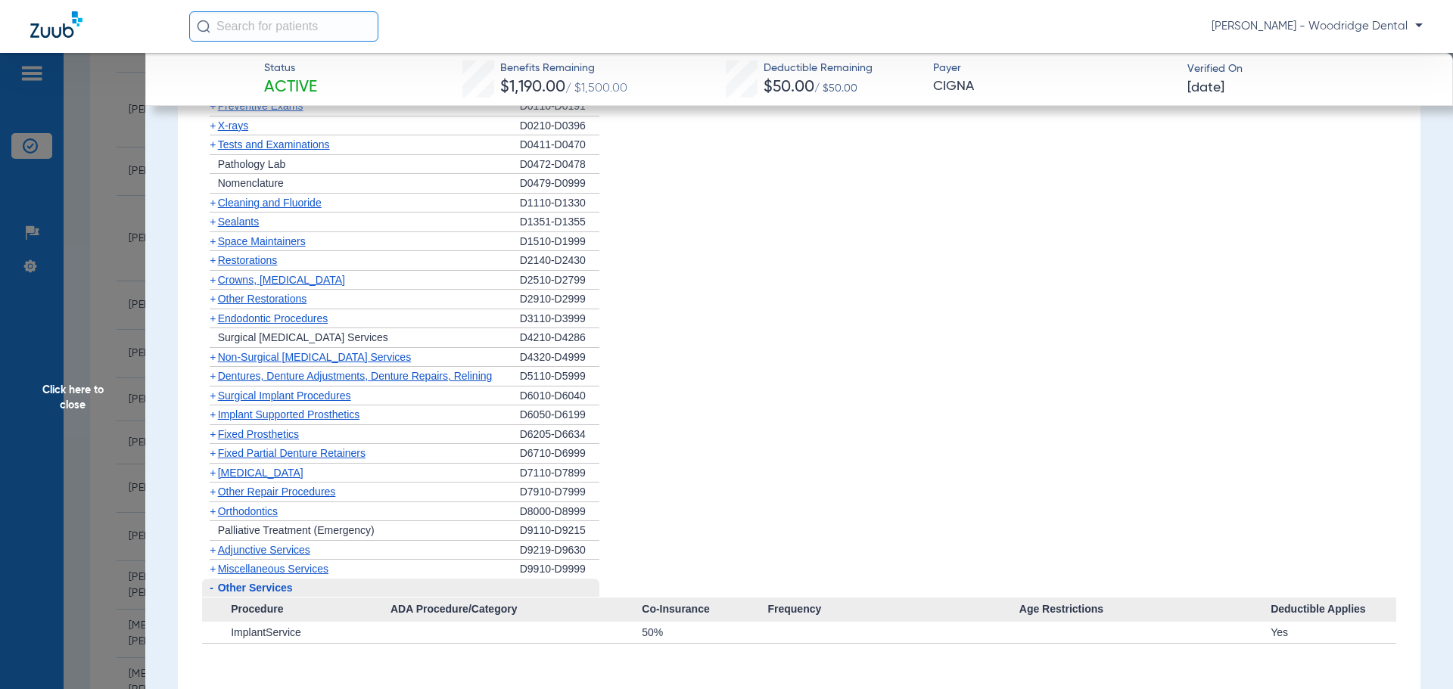
scroll to position [1513, 0]
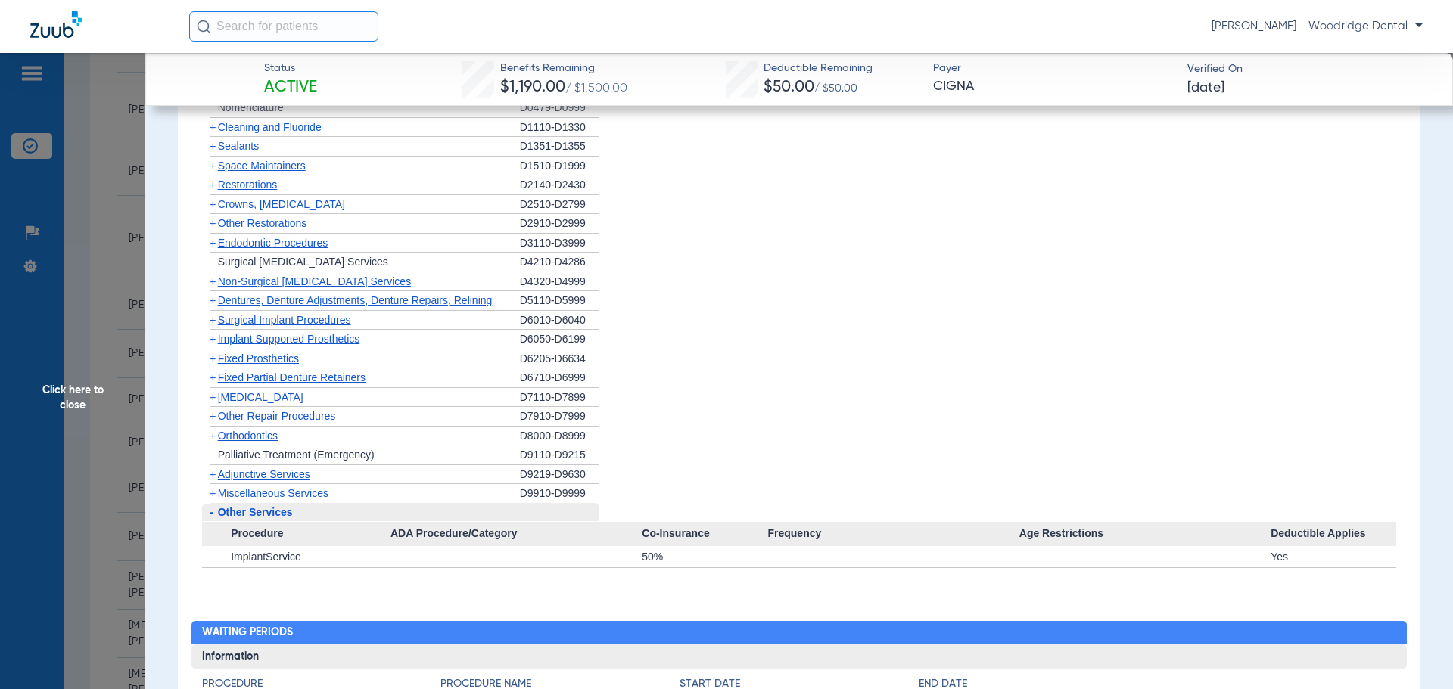
click at [210, 518] on span "-" at bounding box center [212, 512] width 4 height 12
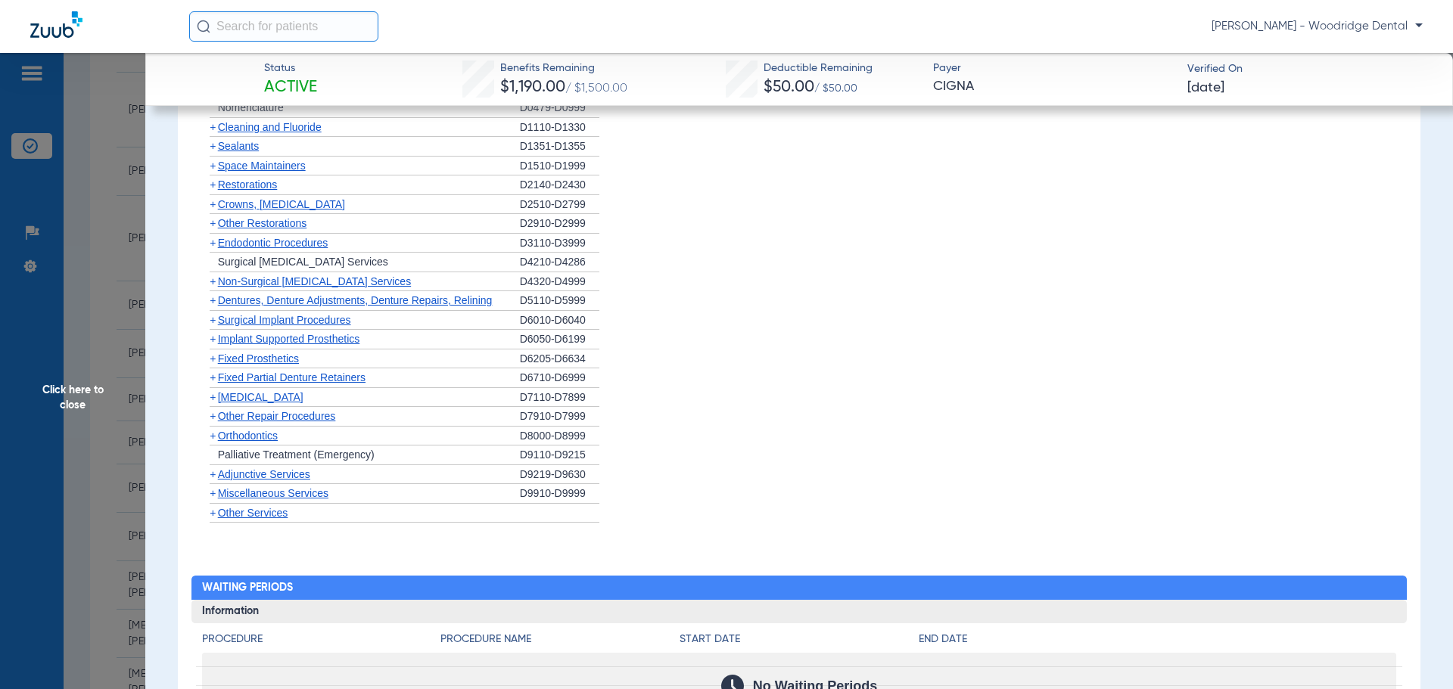
click at [212, 499] on span "+" at bounding box center [213, 493] width 6 height 12
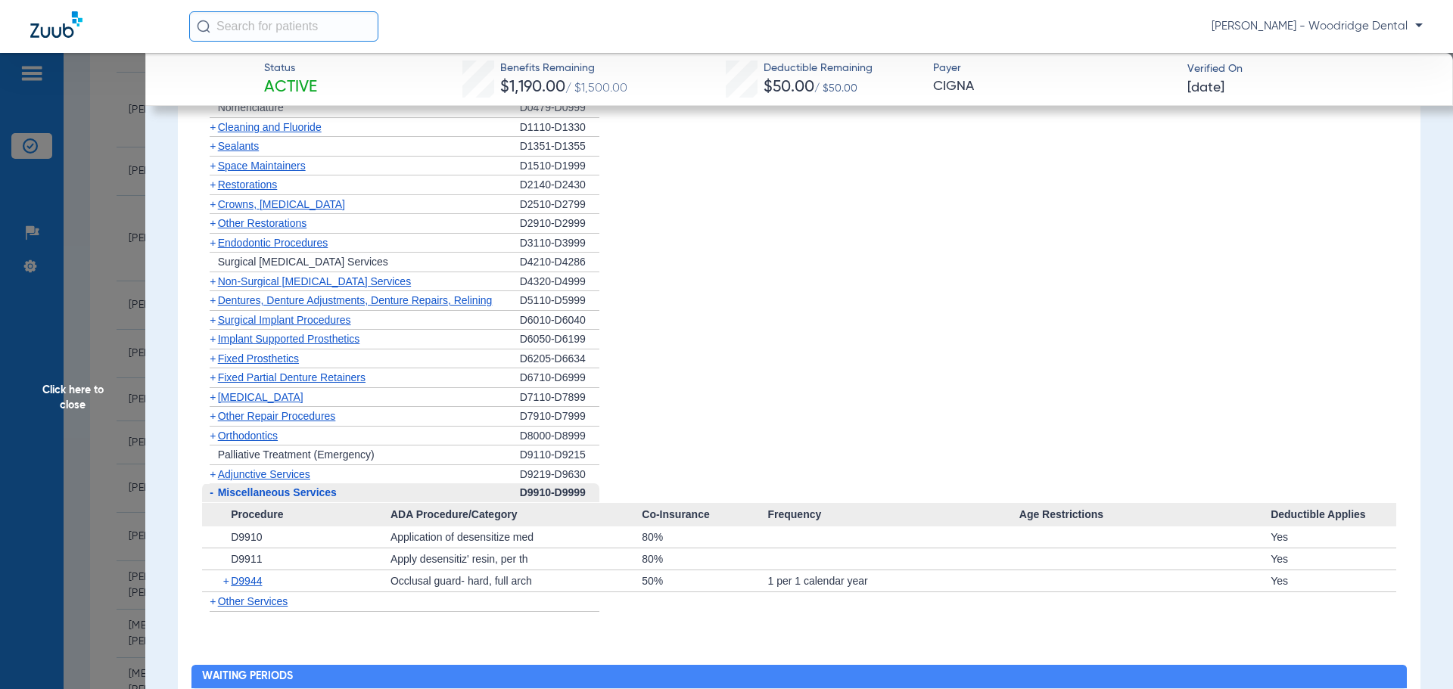
click at [210, 442] on span "+" at bounding box center [213, 436] width 6 height 12
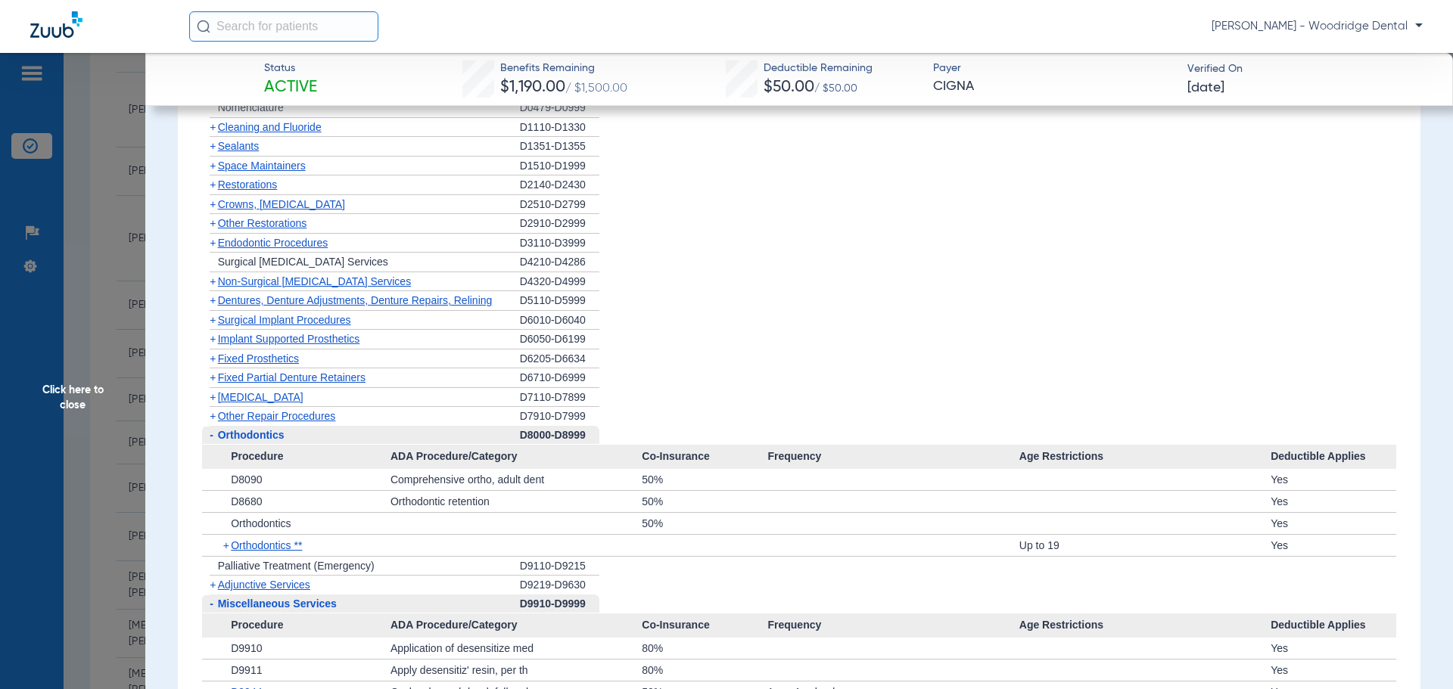
click at [743, 388] on li "+ Fixed Partial Denture Retainers D6710-D6999" at bounding box center [799, 379] width 1195 height 20
click at [269, 552] on span "Orthodontics **" at bounding box center [266, 546] width 71 height 12
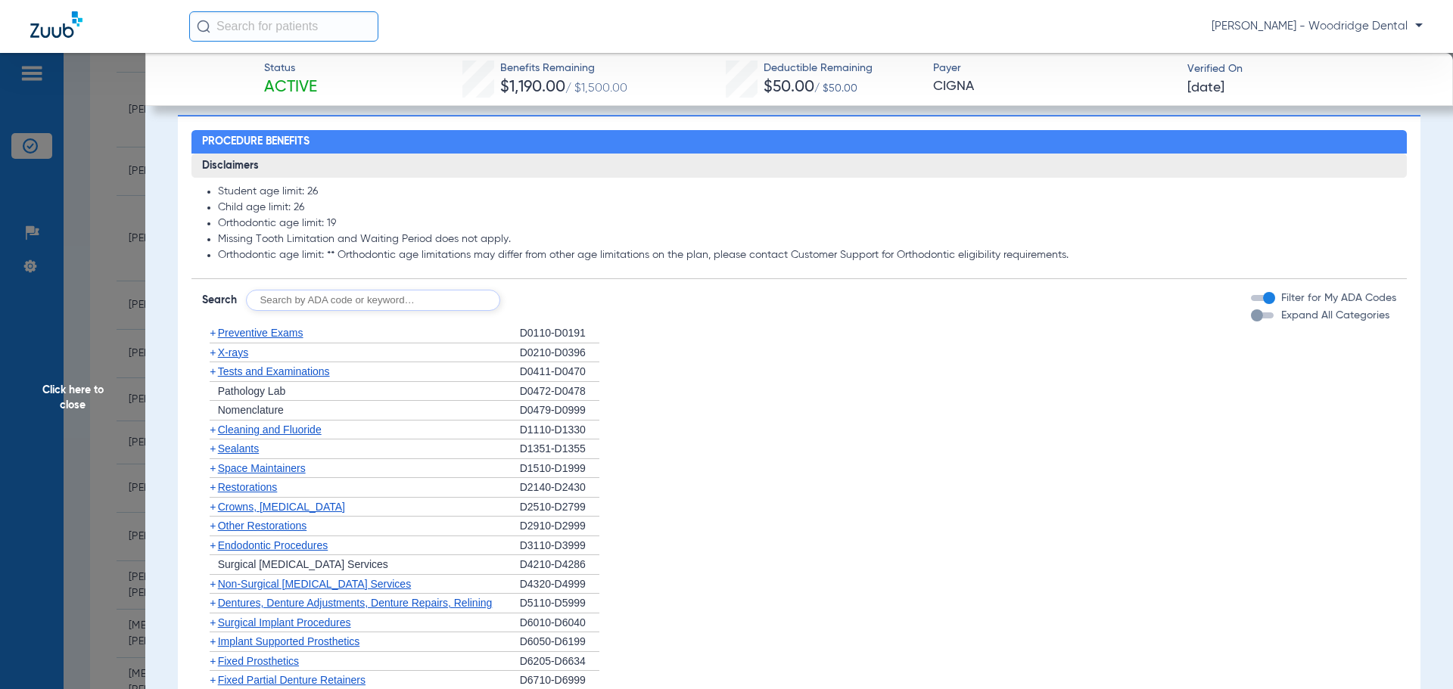
scroll to position [908, 0]
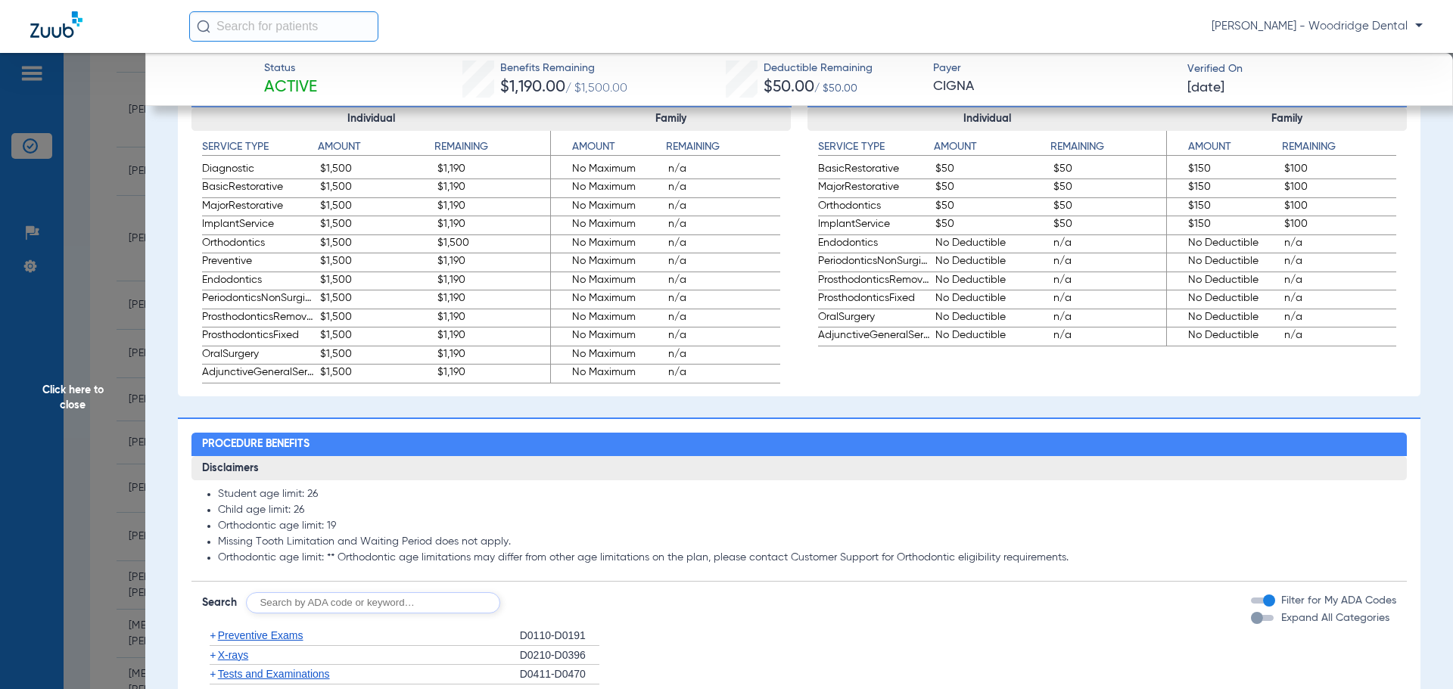
click at [71, 392] on span "Click here to close" at bounding box center [72, 397] width 145 height 689
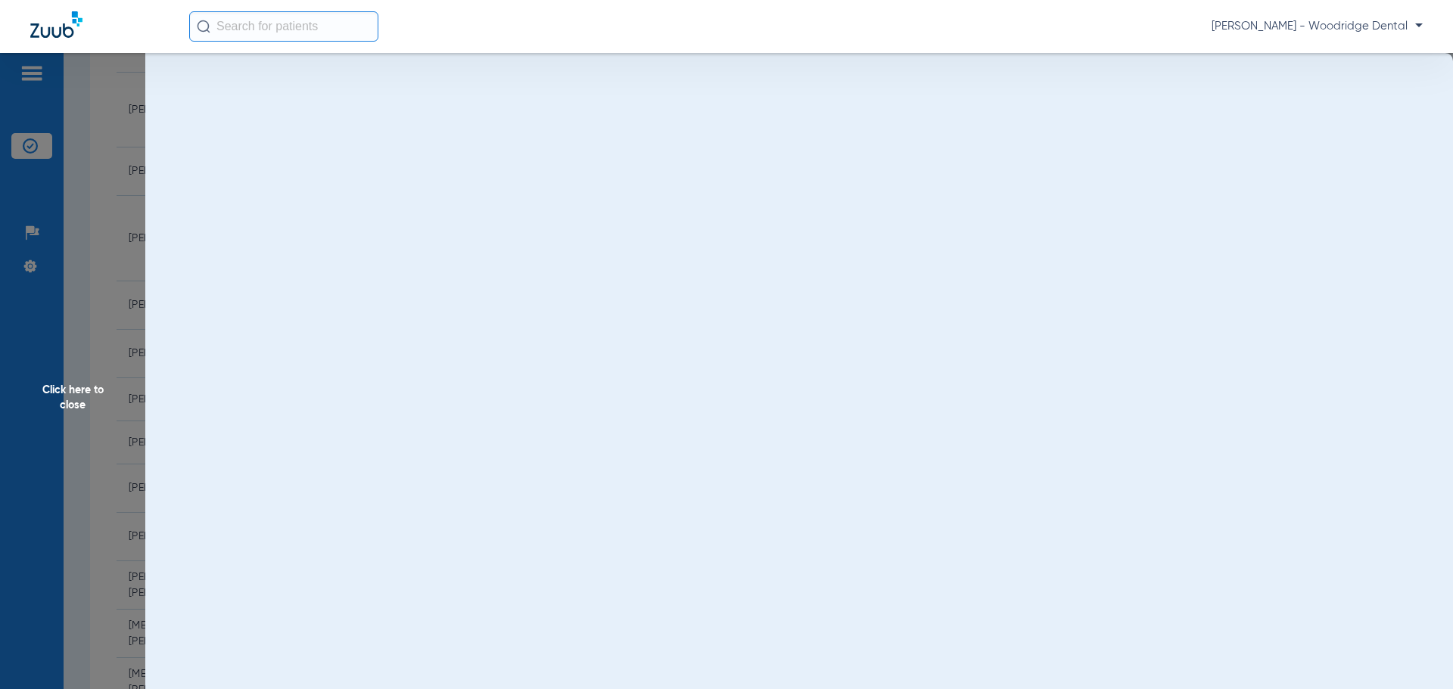
scroll to position [0, 0]
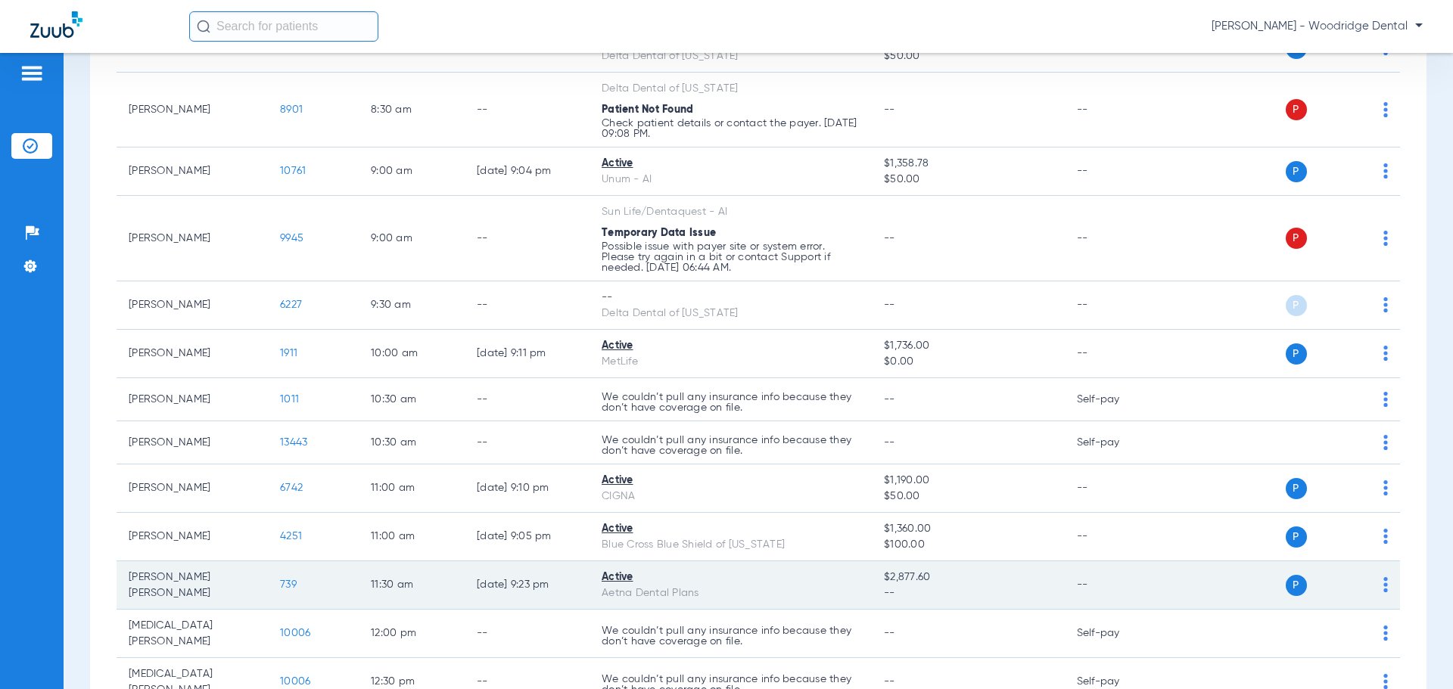
click at [288, 589] on span "739" at bounding box center [288, 585] width 17 height 11
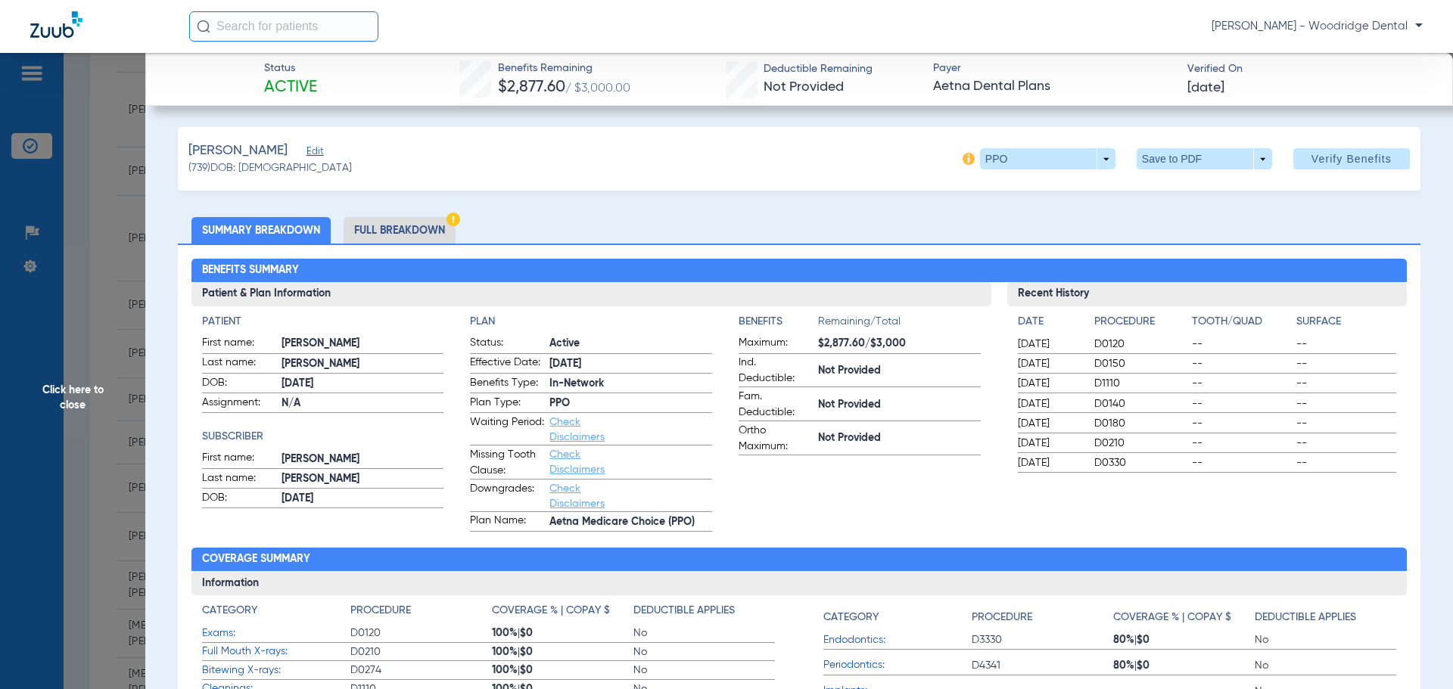
click at [384, 232] on li "Full Breakdown" at bounding box center [400, 230] width 112 height 26
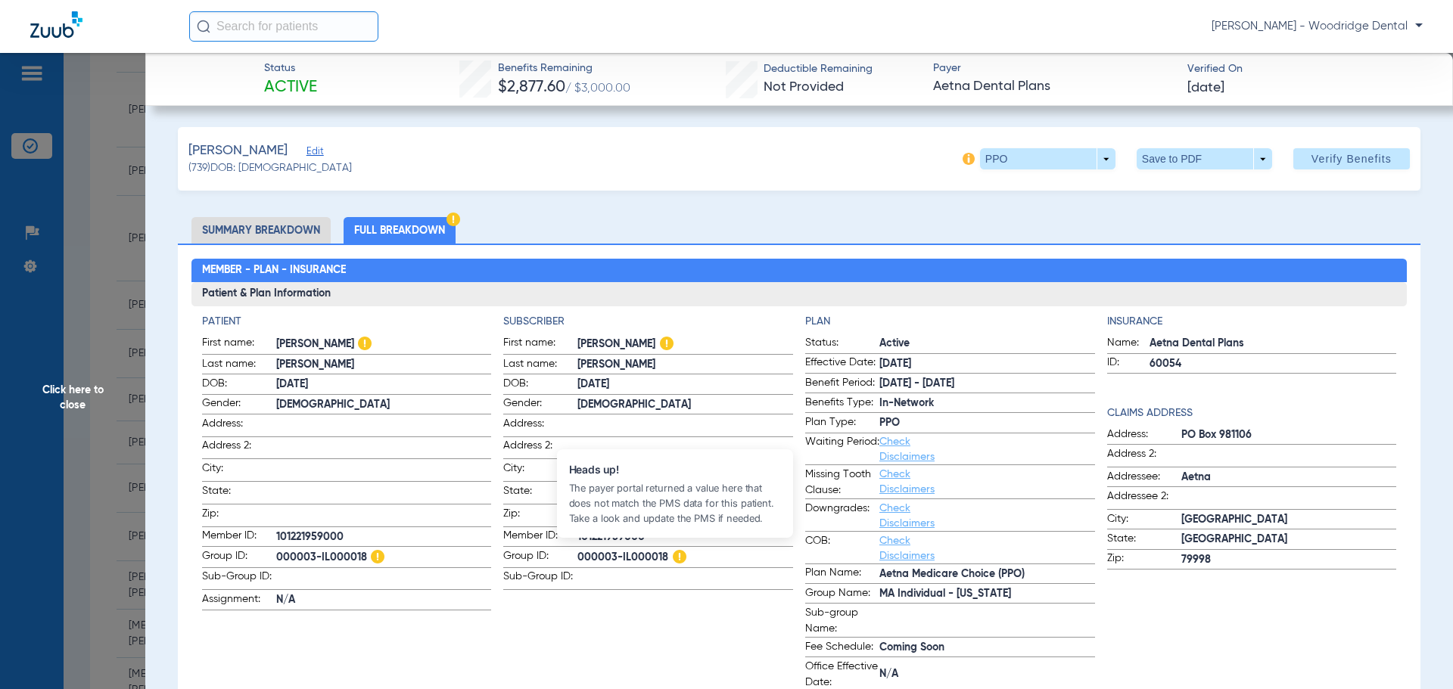
click at [653, 553] on span "000003-IL000018" at bounding box center [685, 558] width 216 height 19
copy span "000003-IL000018"
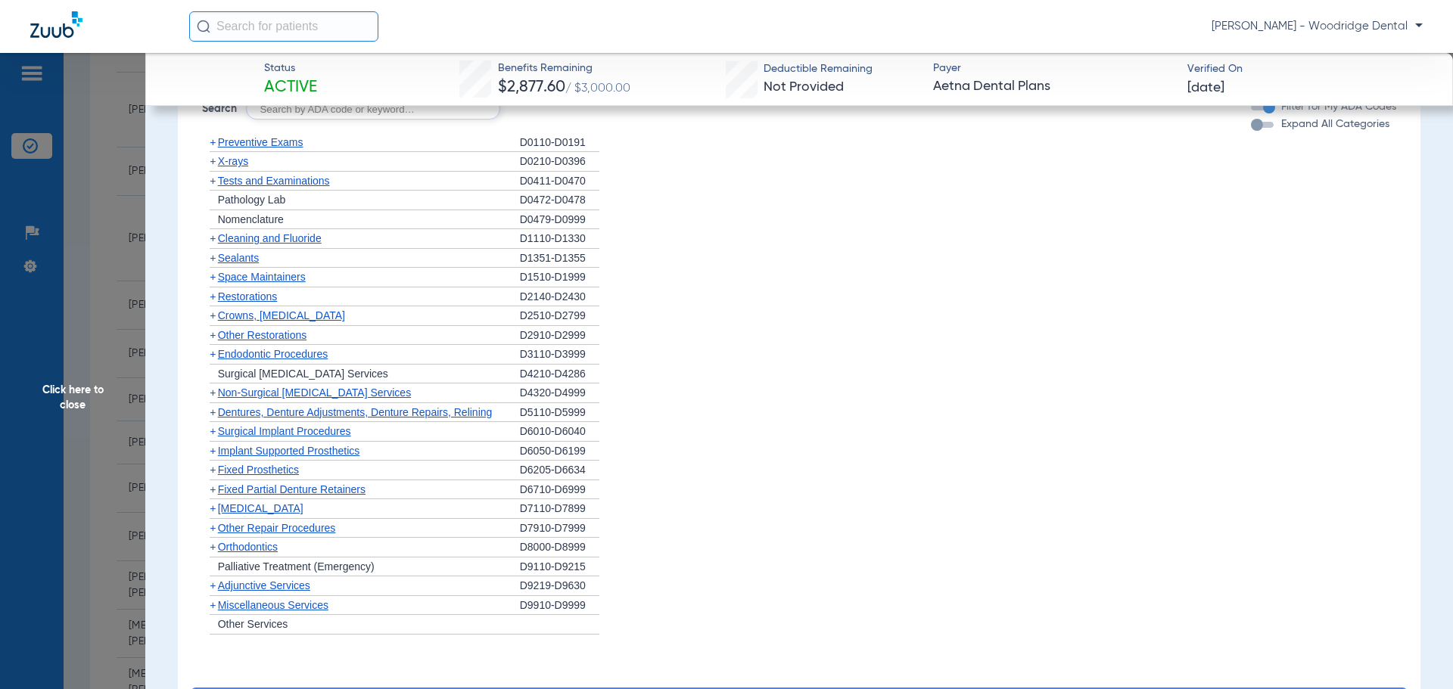
scroll to position [1211, 0]
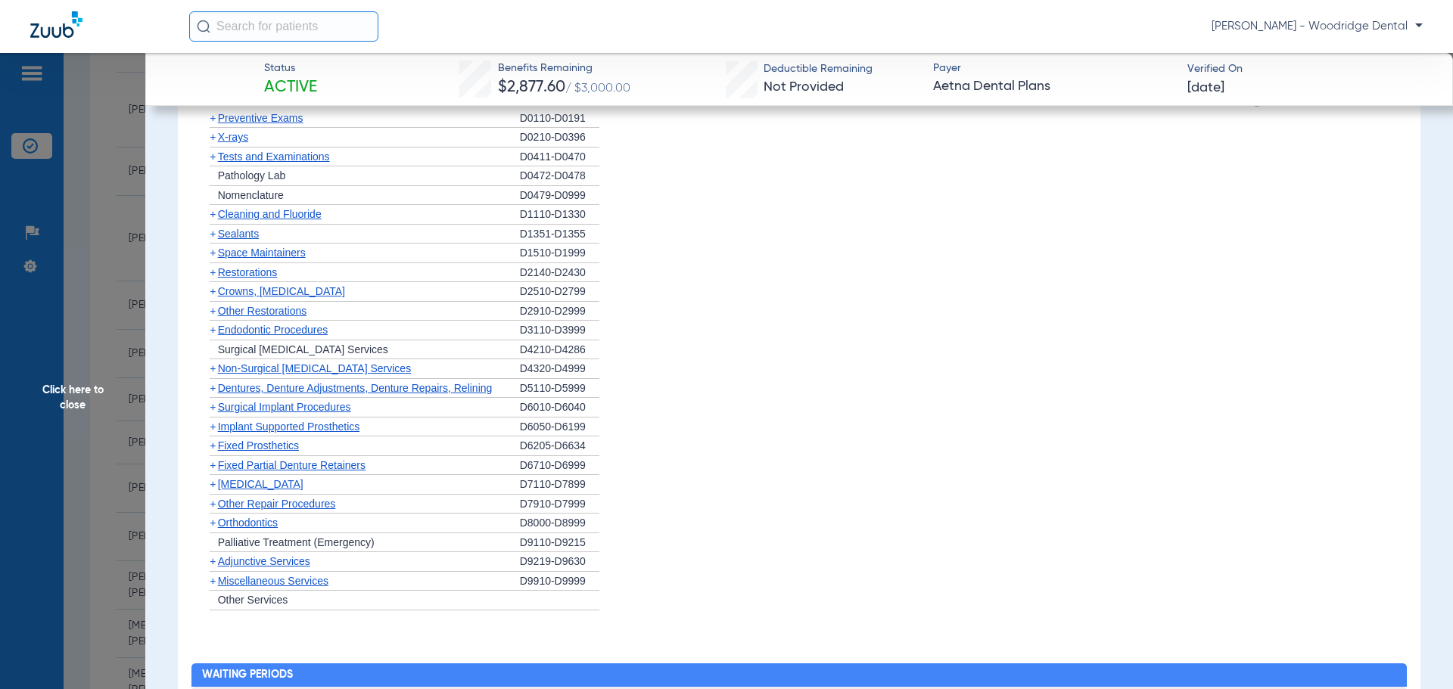
click at [212, 369] on span "+" at bounding box center [213, 368] width 6 height 12
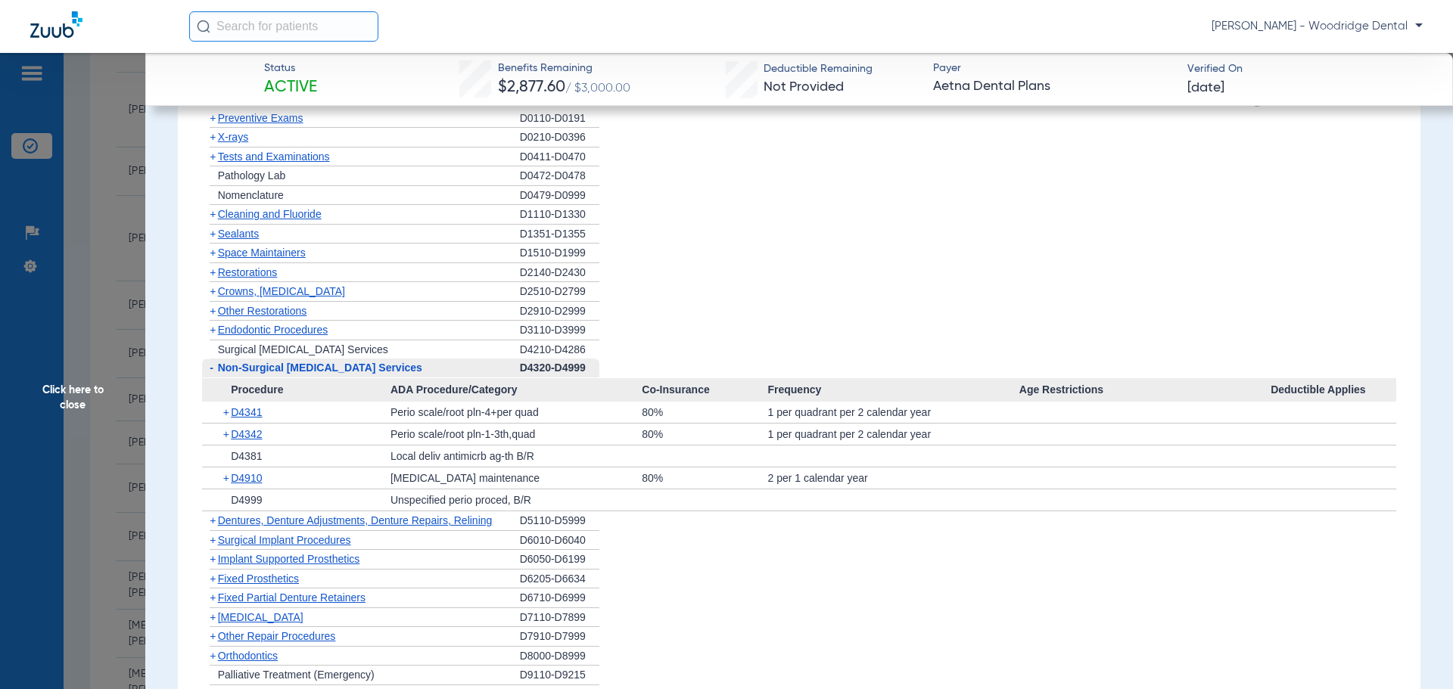
click at [701, 591] on li "+ Fixed Partial Denture Retainers D6710-D6999" at bounding box center [799, 599] width 1195 height 20
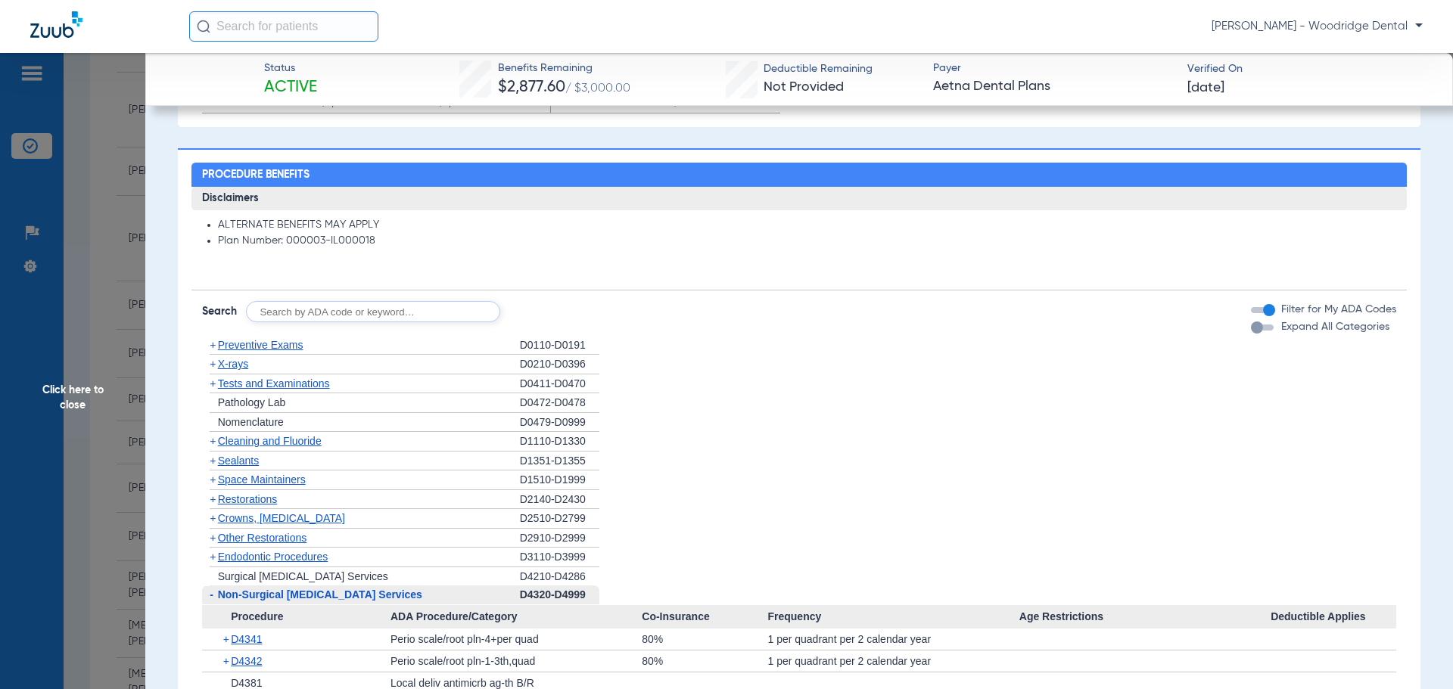
click at [393, 315] on input "text" at bounding box center [373, 311] width 254 height 21
type input "4355, 2991, 7953, 8090, 9944"
click button "Search" at bounding box center [557, 311] width 60 height 21
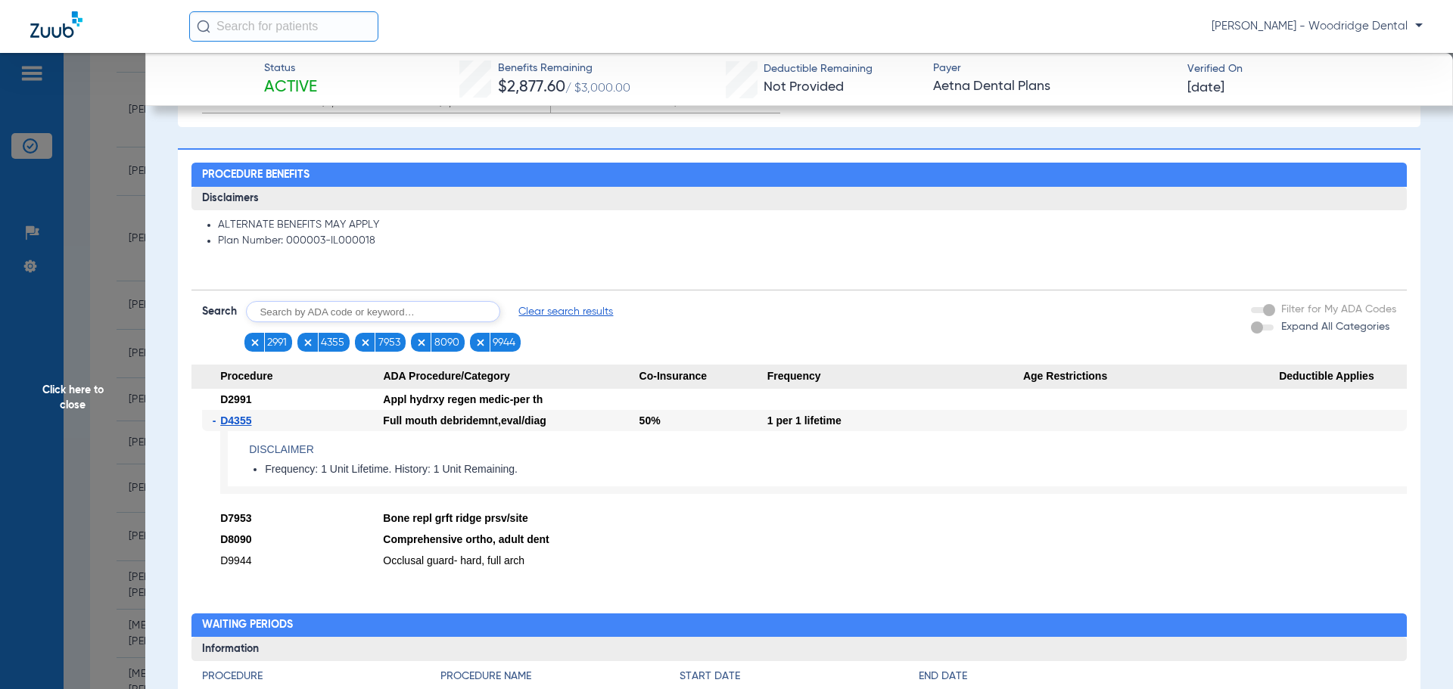
click at [772, 499] on div "- D4355 Full mouth debridemnt,eval/diag 50% 1 per 1 lifetime Disclaimer Frequen…" at bounding box center [799, 459] width 1216 height 98
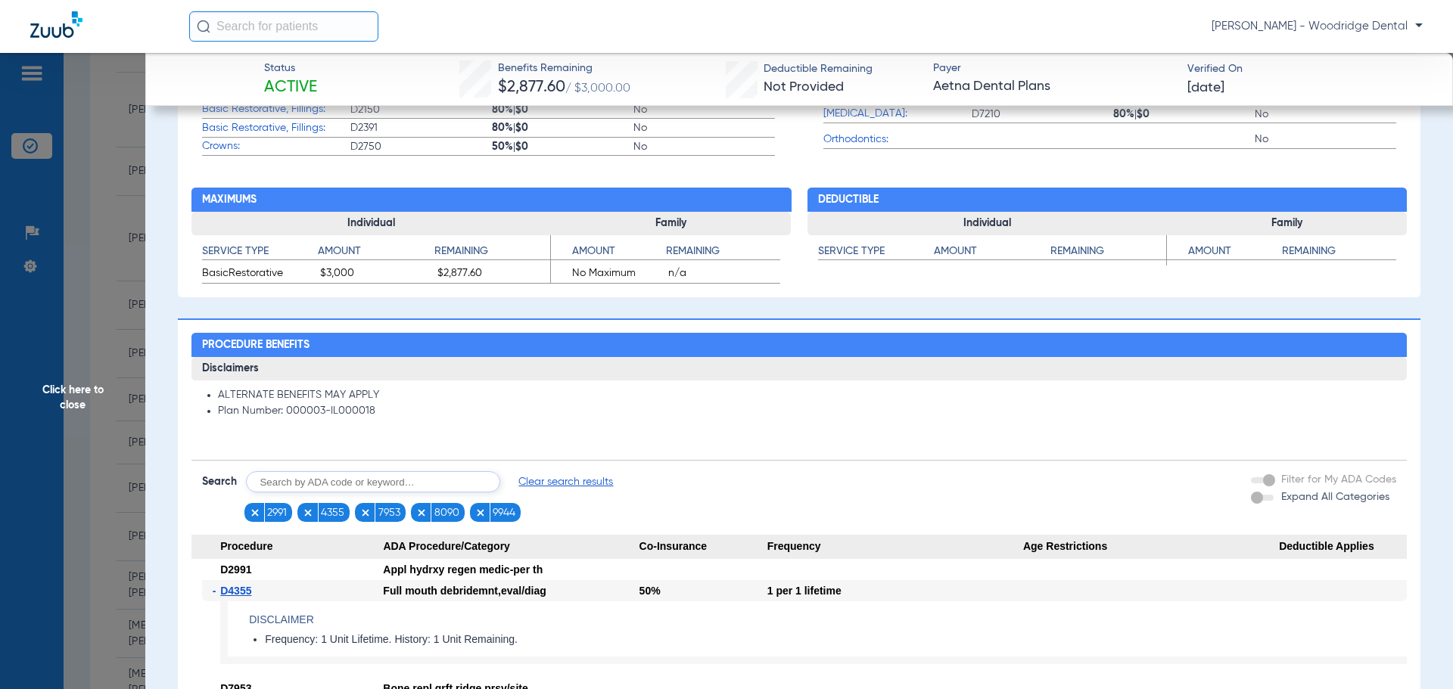
scroll to position [681, 0]
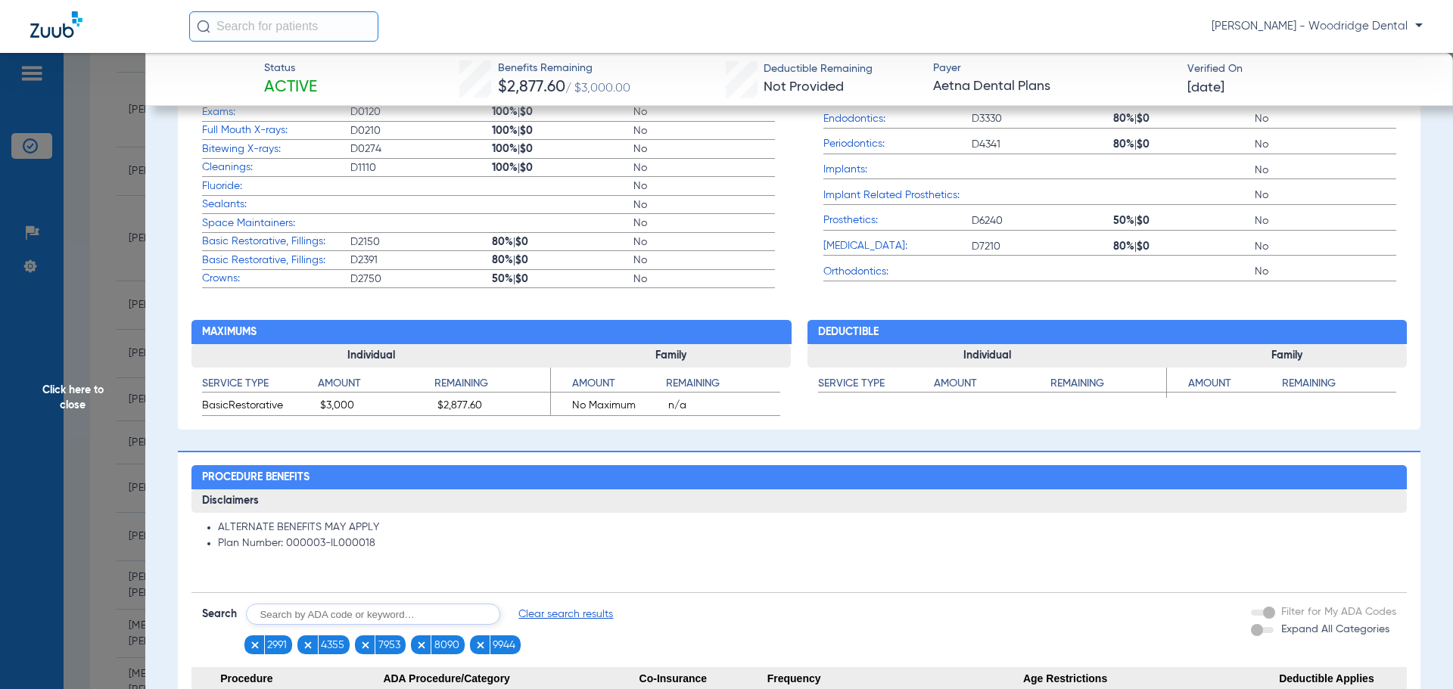
click at [577, 619] on span "Clear search results" at bounding box center [565, 614] width 95 height 15
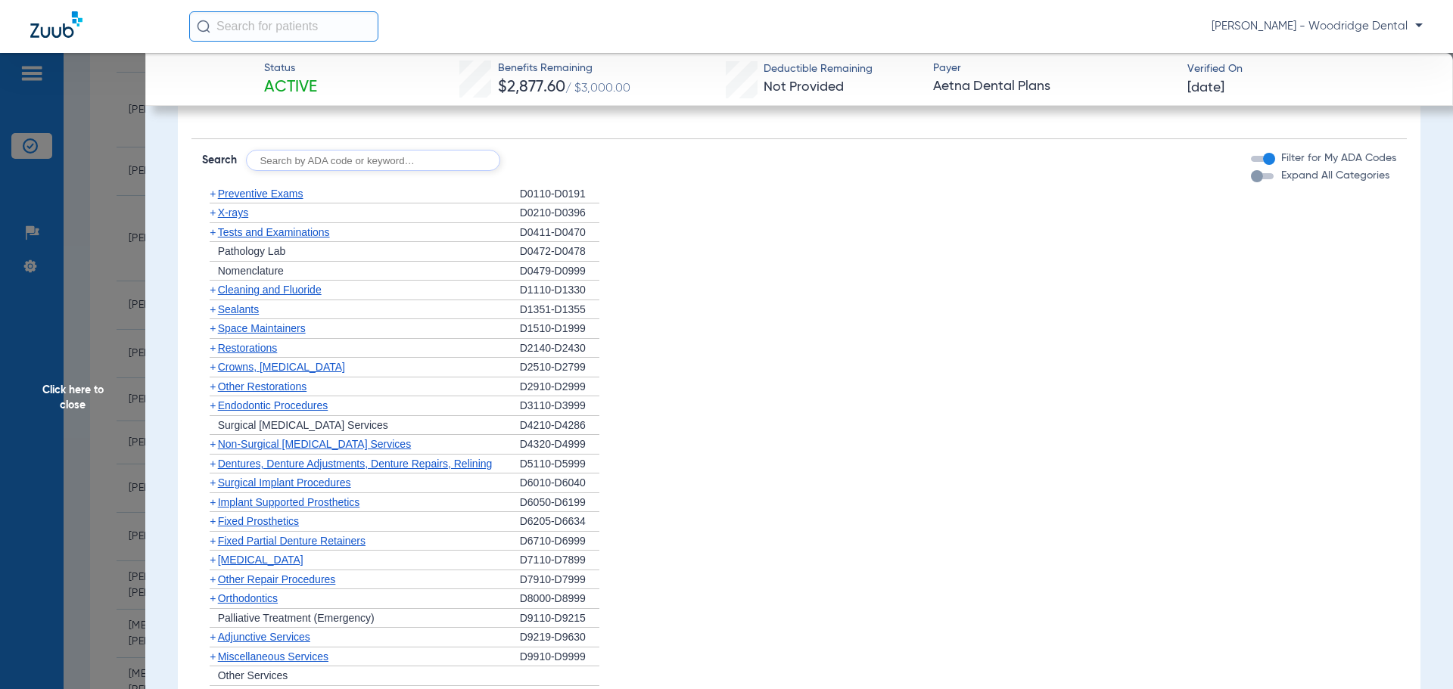
scroll to position [1286, 0]
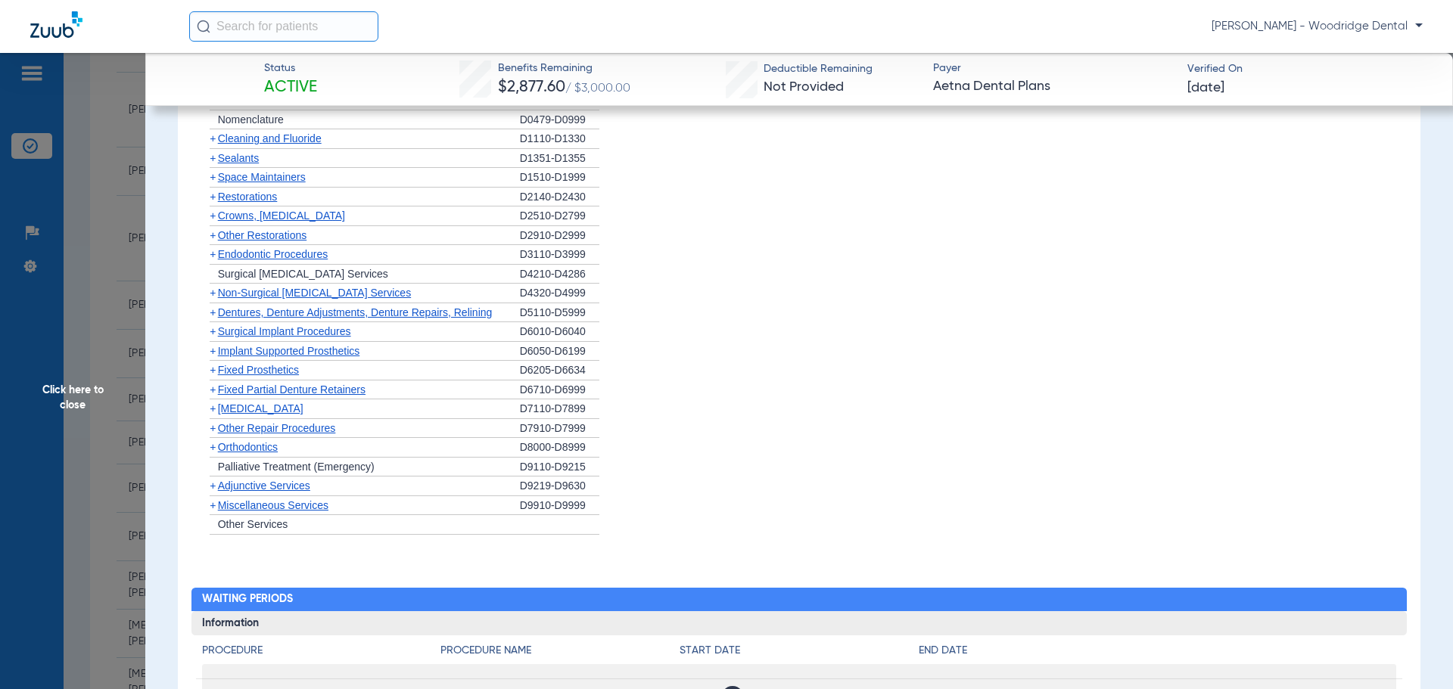
click at [211, 506] on span "+" at bounding box center [213, 505] width 6 height 12
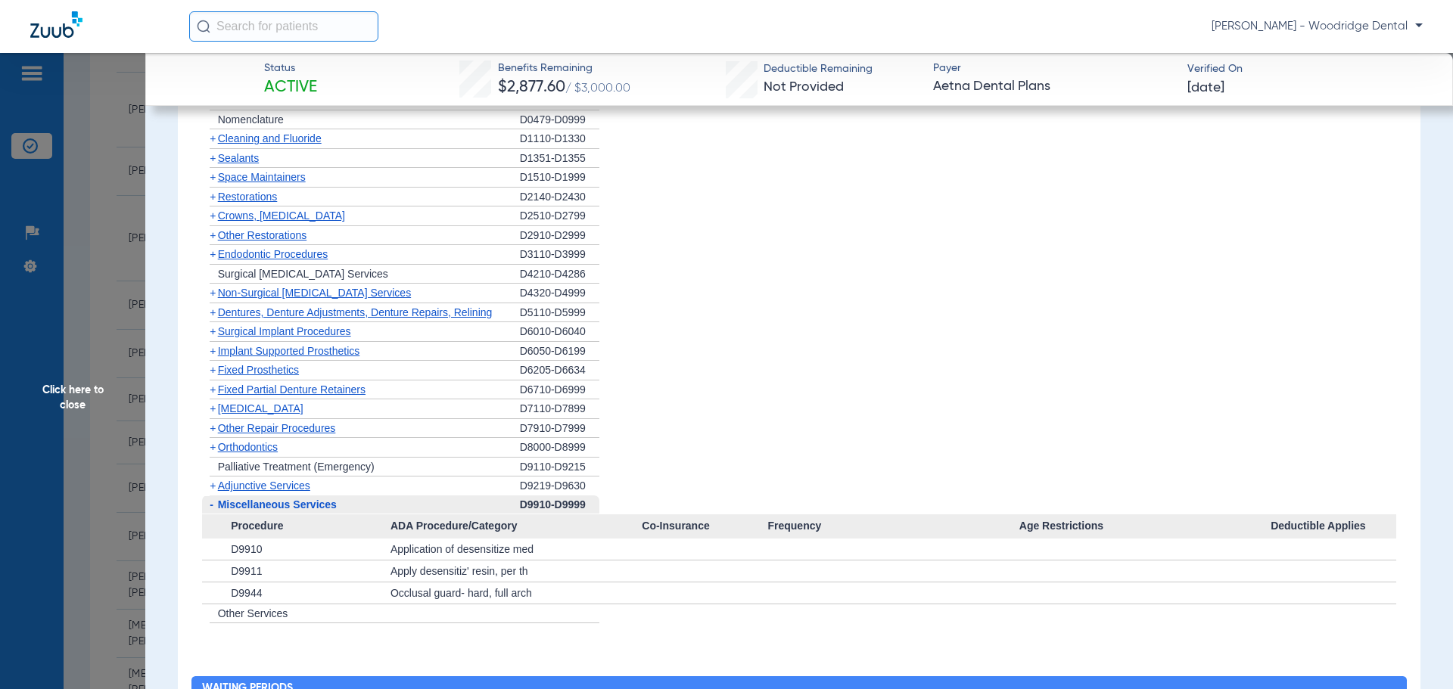
click at [214, 412] on span "+" at bounding box center [213, 409] width 6 height 12
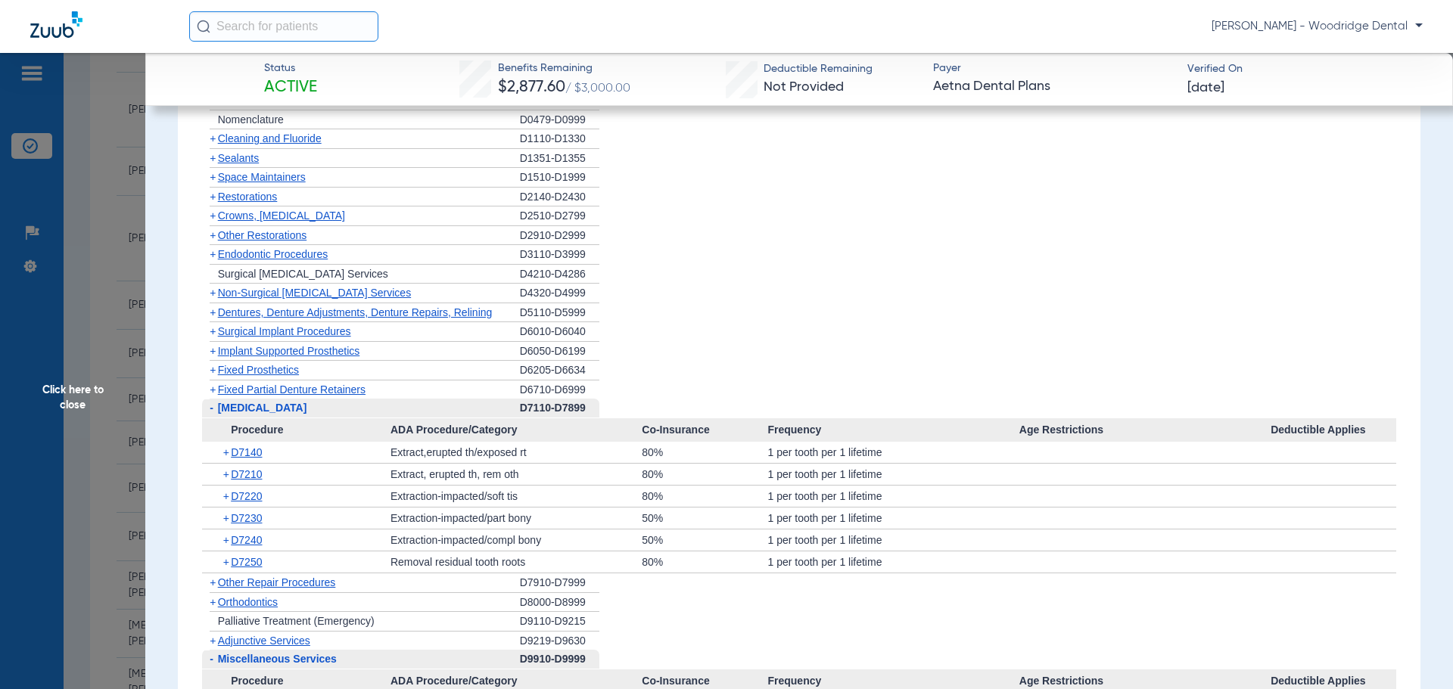
click at [210, 583] on span "+" at bounding box center [213, 583] width 6 height 12
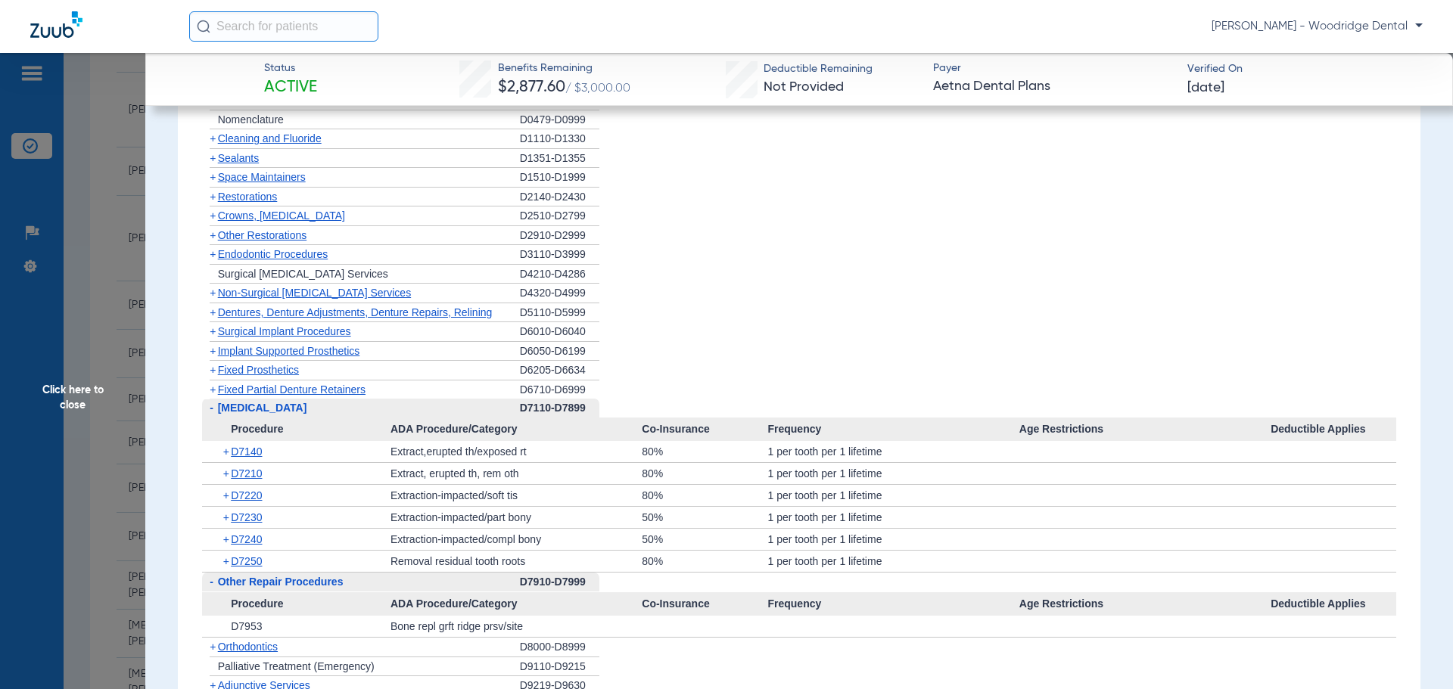
click at [224, 452] on span "+" at bounding box center [227, 451] width 8 height 21
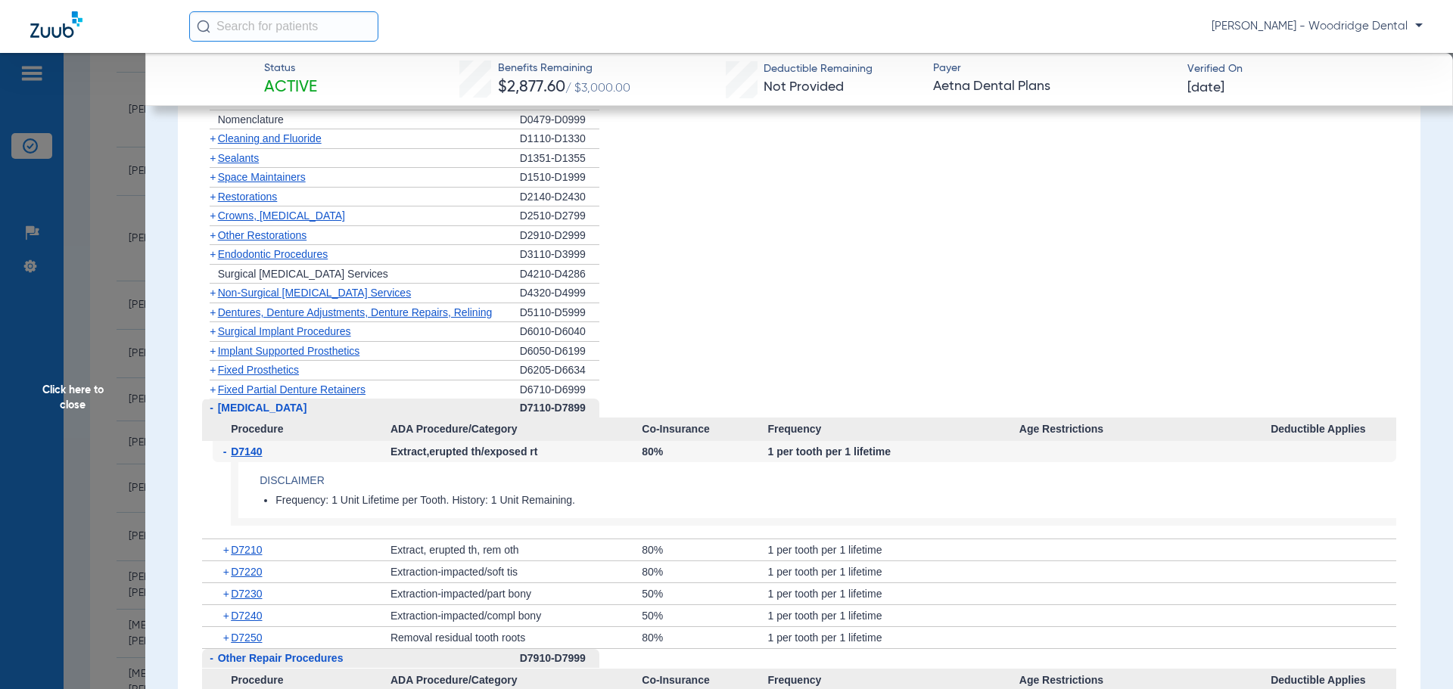
click at [224, 452] on span "-" at bounding box center [227, 451] width 8 height 21
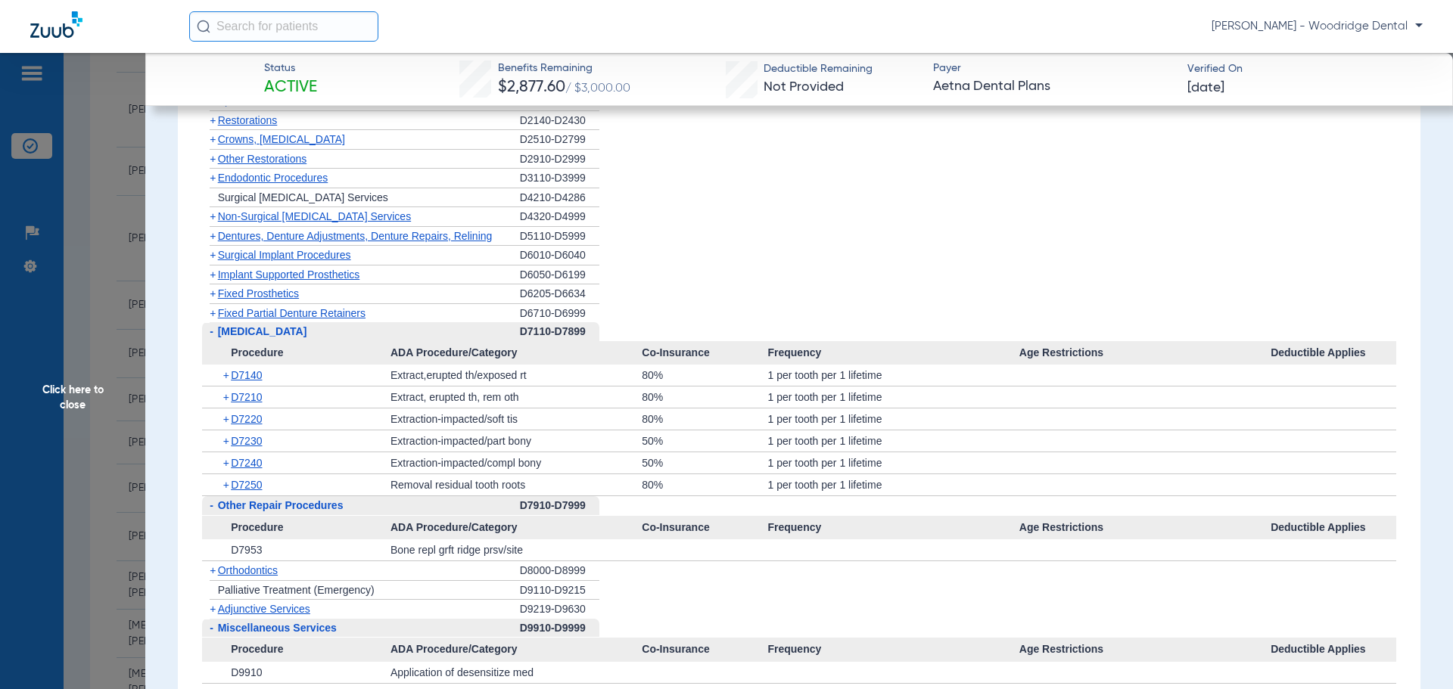
scroll to position [1362, 0]
click at [211, 313] on span "+" at bounding box center [213, 314] width 6 height 12
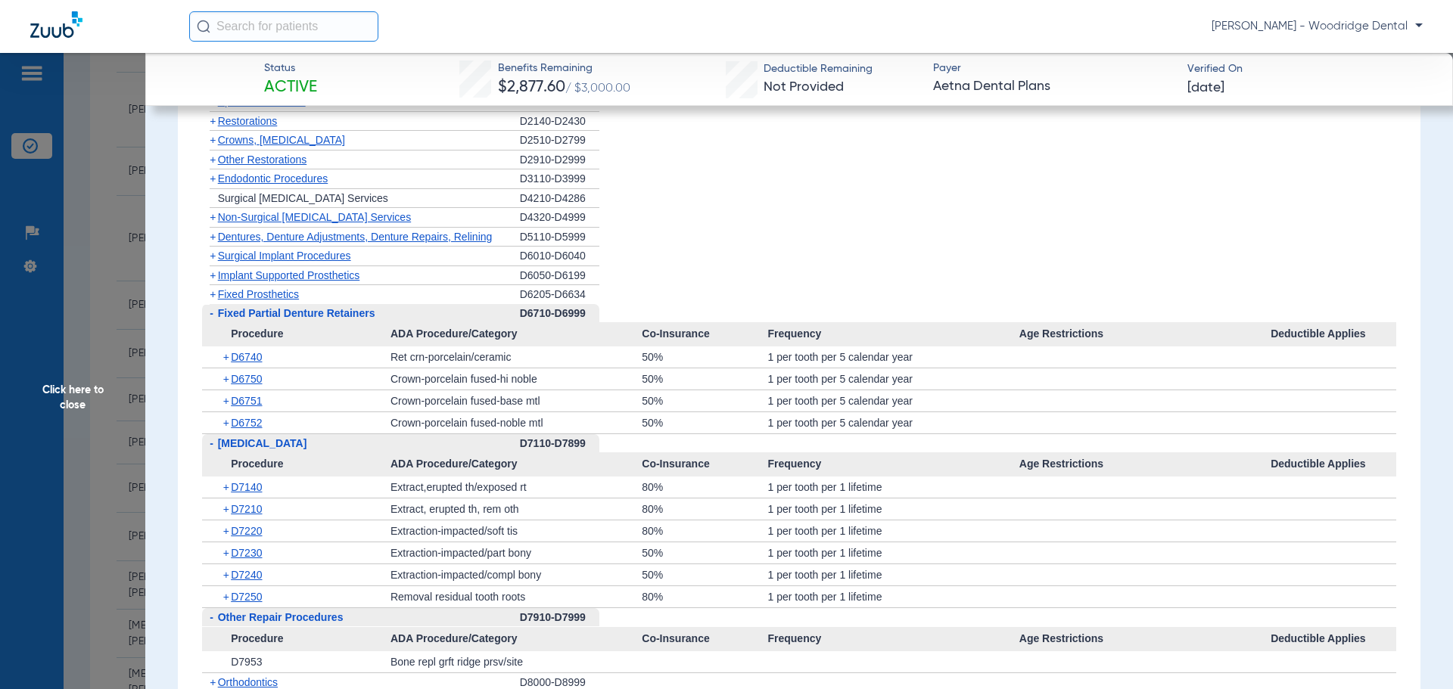
click at [214, 293] on span "+" at bounding box center [213, 294] width 6 height 12
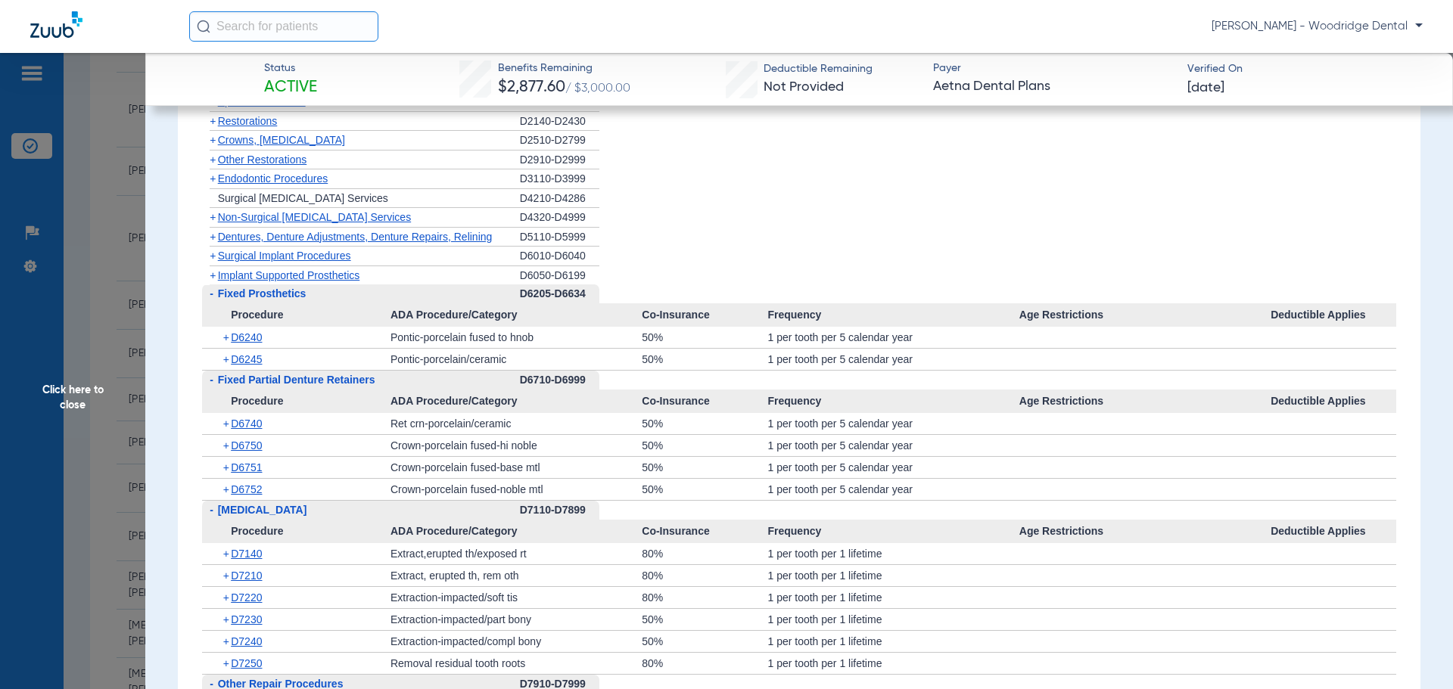
click at [79, 403] on span "Click here to close" at bounding box center [72, 397] width 145 height 689
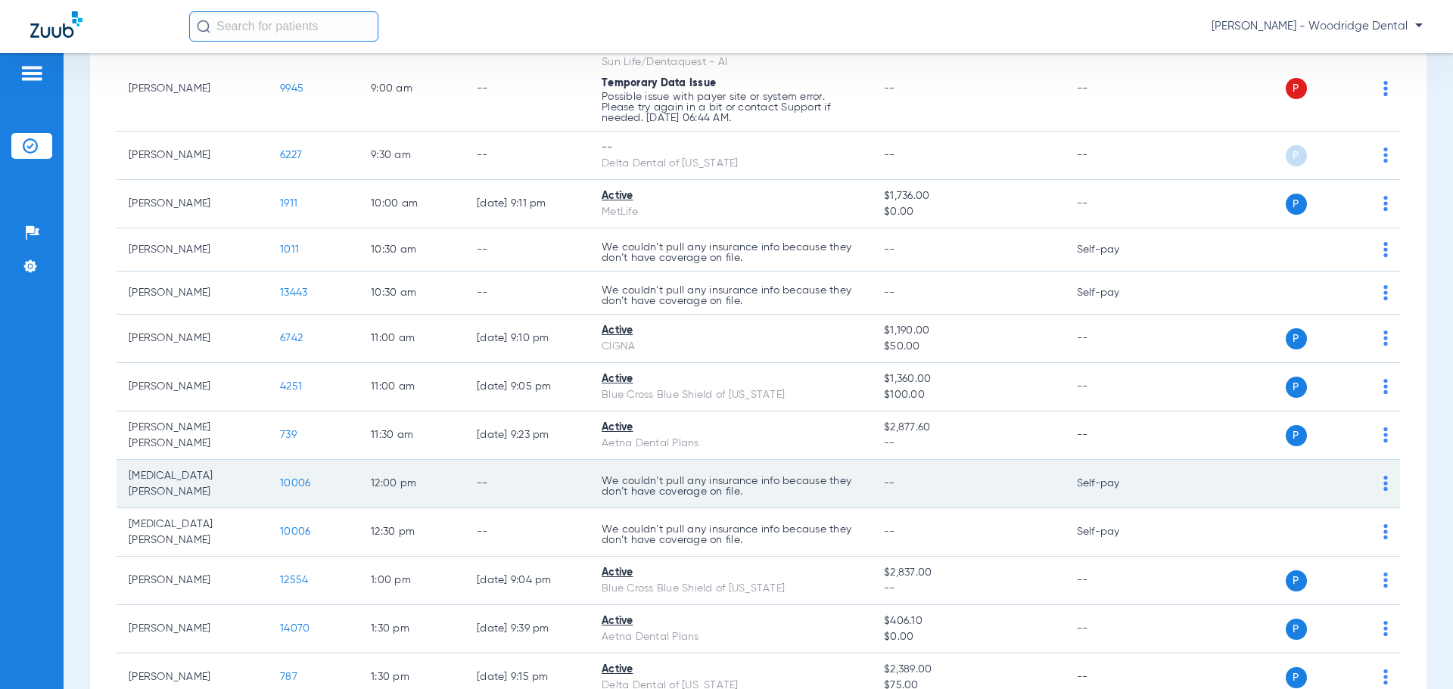
scroll to position [378, 0]
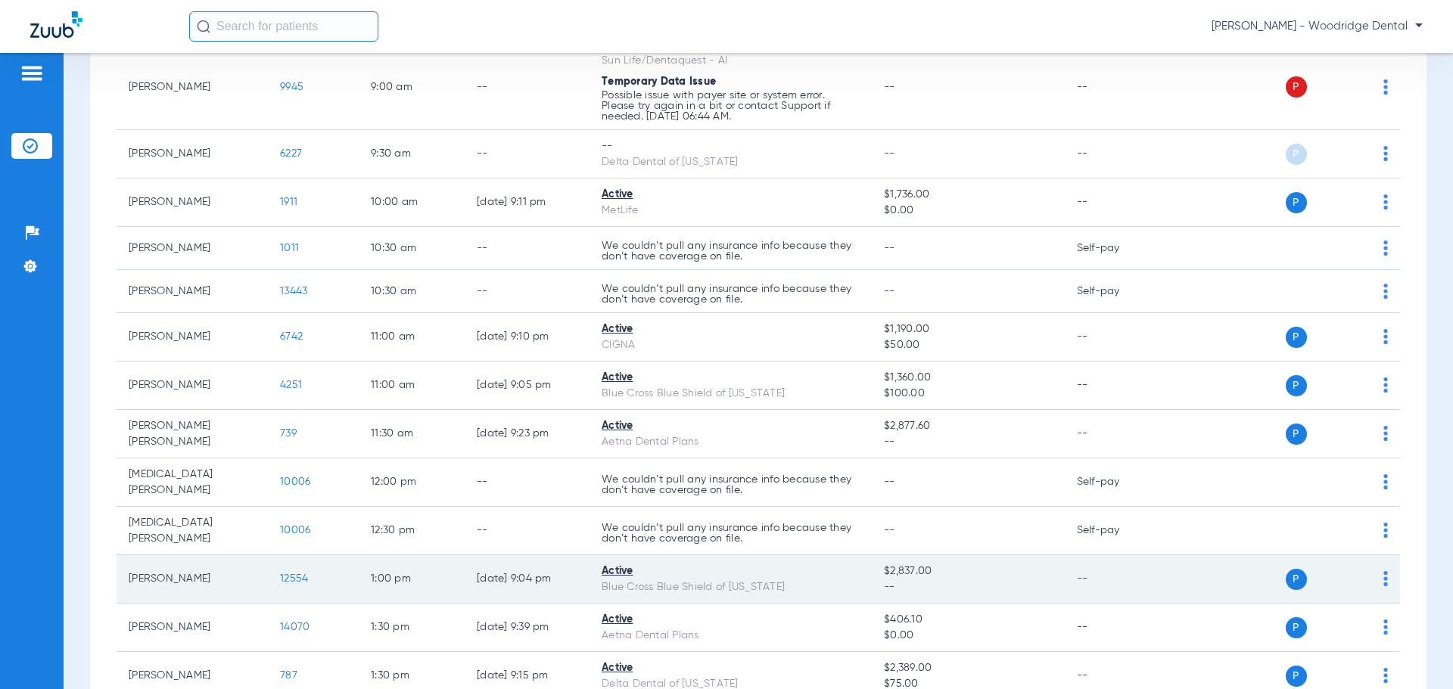
click at [288, 574] on span "12554" at bounding box center [294, 579] width 28 height 11
